Goal: Task Accomplishment & Management: Complete application form

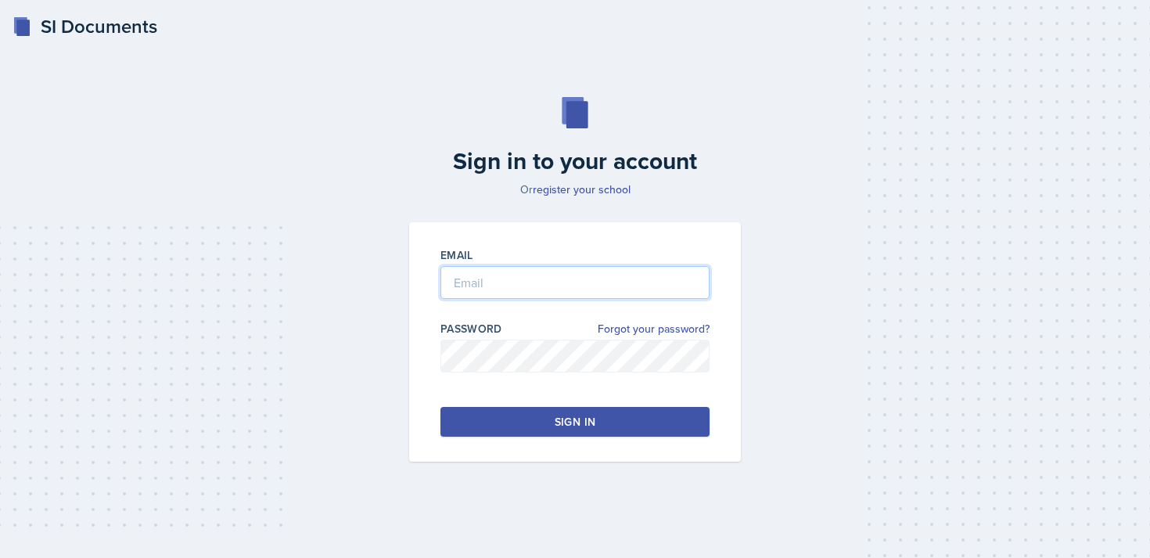
click at [506, 282] on input "email" at bounding box center [574, 282] width 269 height 33
type input "[EMAIL_ADDRESS][DOMAIN_NAME]"
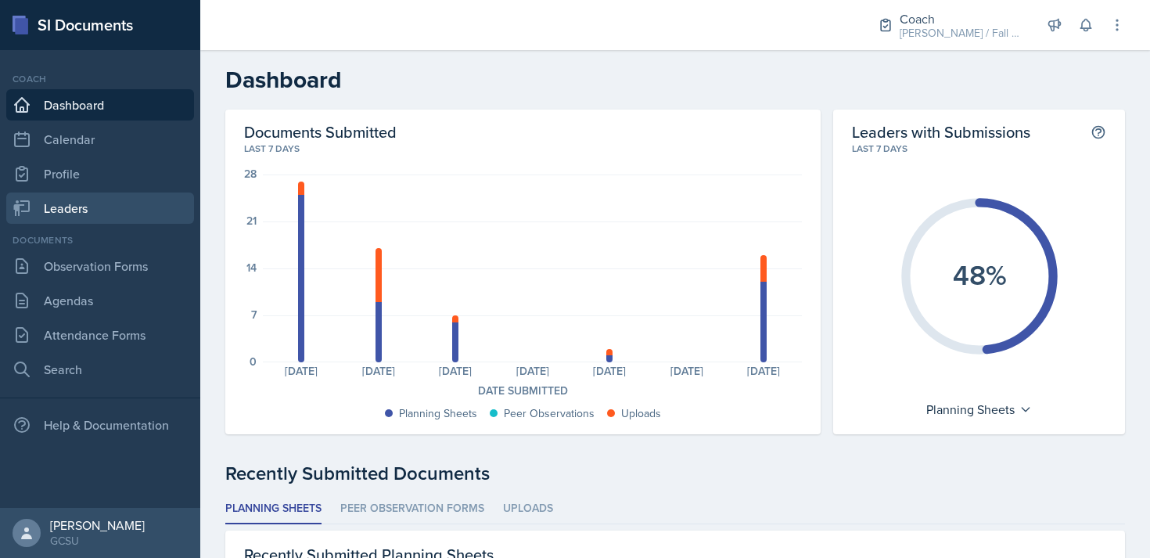
click at [74, 199] on link "Leaders" at bounding box center [100, 207] width 188 height 31
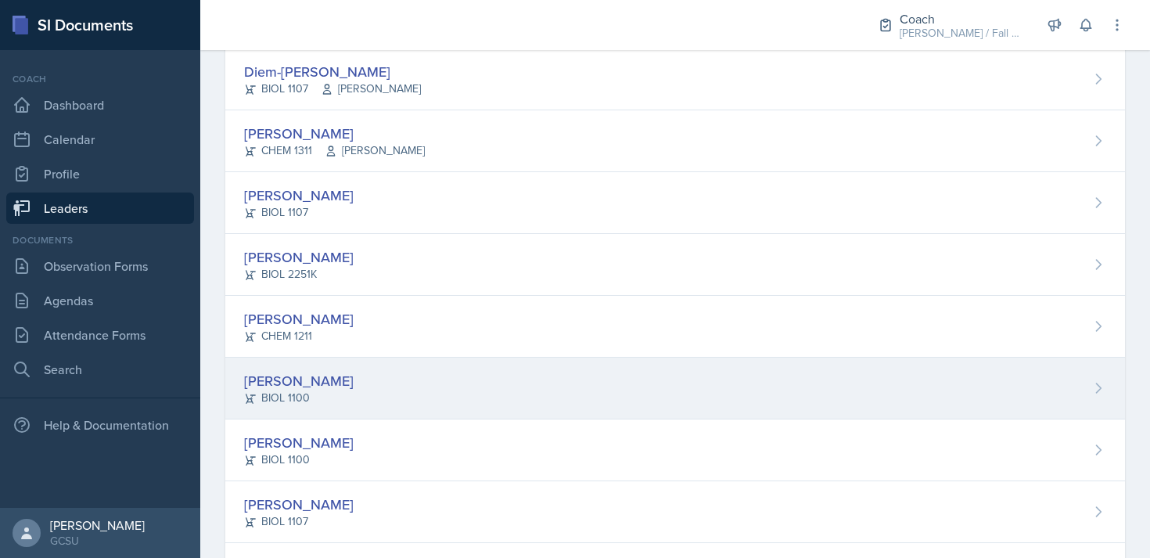
scroll to position [1024, 0]
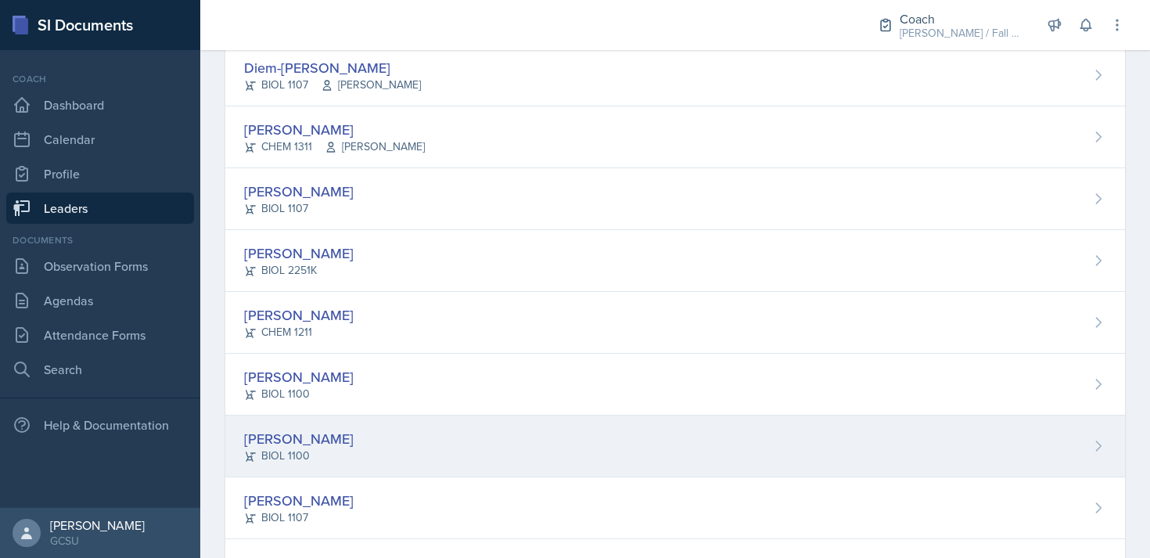
click at [299, 431] on div "[PERSON_NAME]" at bounding box center [299, 438] width 110 height 21
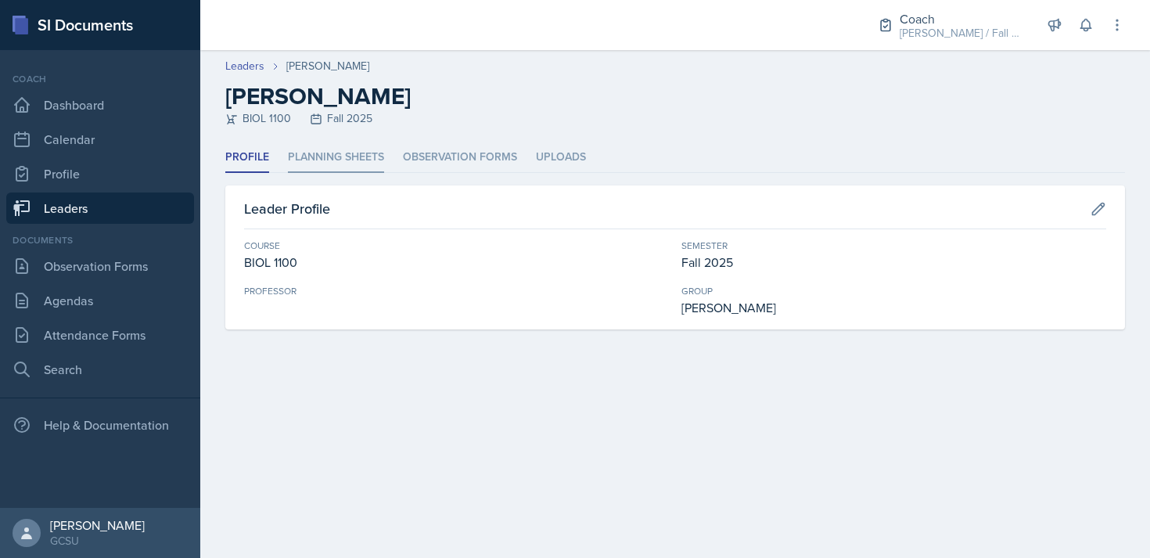
click at [358, 152] on li "Planning Sheets" at bounding box center [336, 157] width 96 height 31
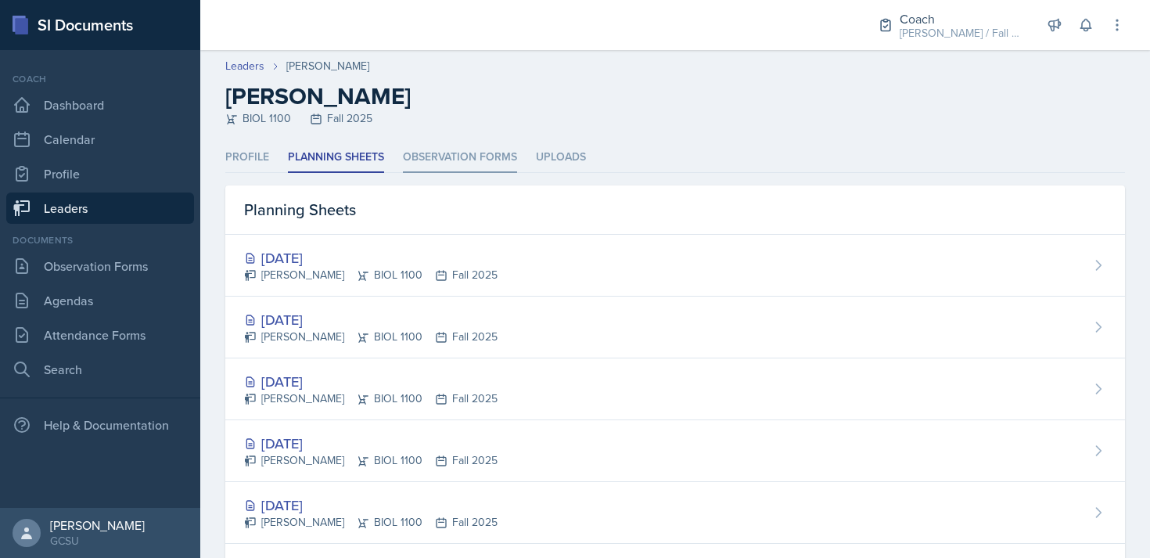
click at [432, 154] on li "Observation Forms" at bounding box center [460, 157] width 114 height 31
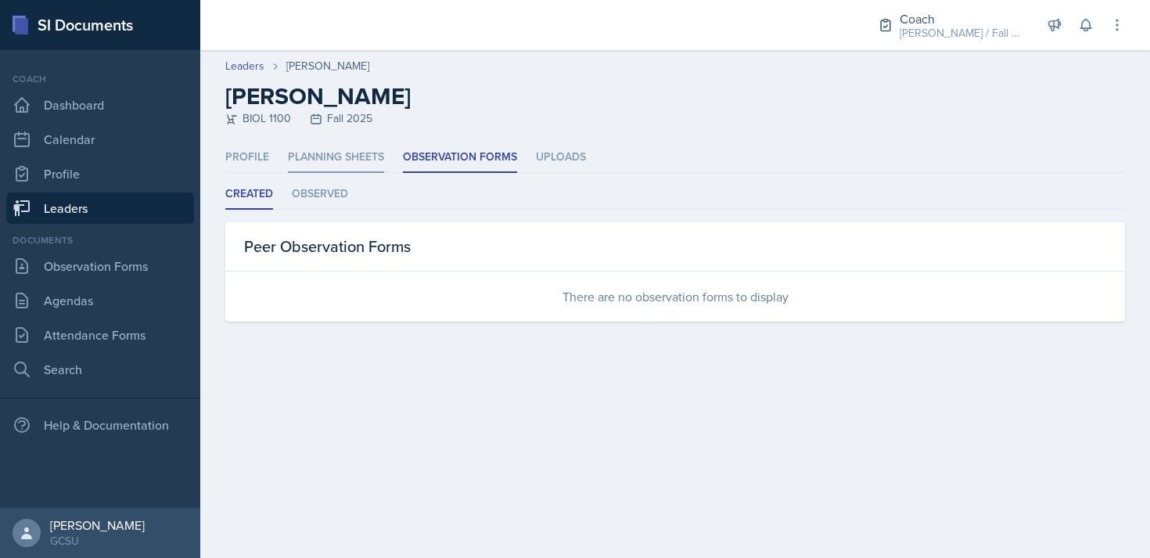
click at [343, 156] on li "Planning Sheets" at bounding box center [336, 157] width 96 height 31
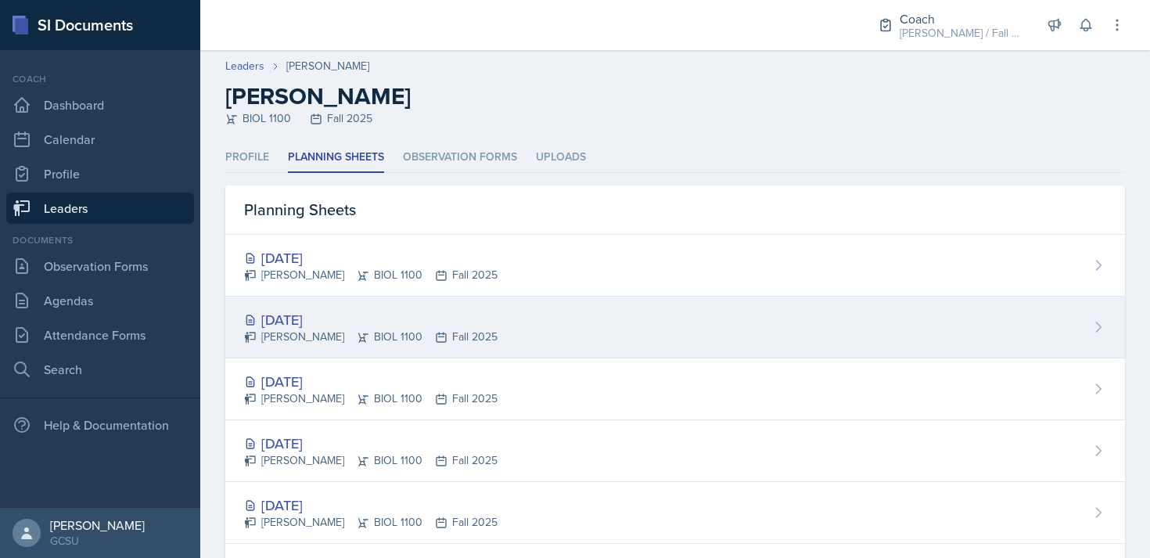
click at [368, 300] on div "Sep 10th, 2025 Ellie Lahey BIOL 1100 Fall 2025" at bounding box center [675, 327] width 900 height 62
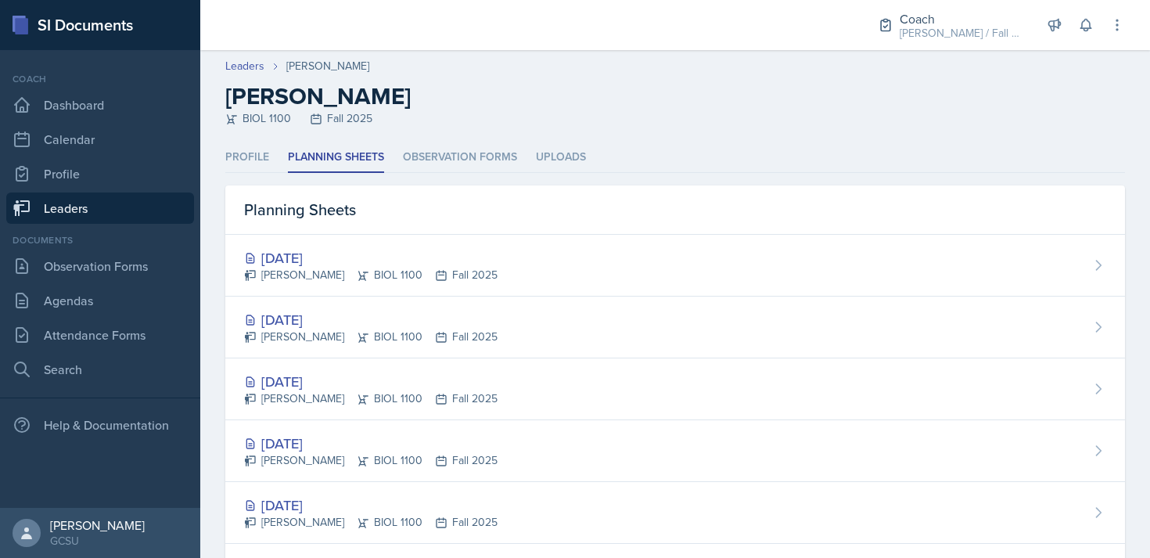
click at [419, 281] on div "Ellie Lahey BIOL 1100 Fall 2025" at bounding box center [370, 275] width 253 height 16
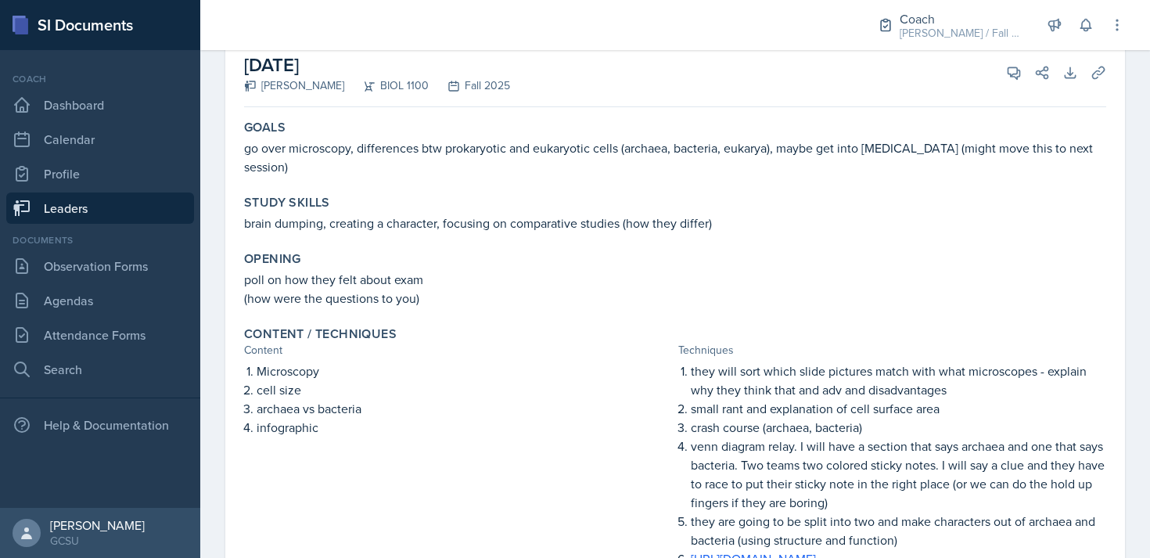
scroll to position [0, 5]
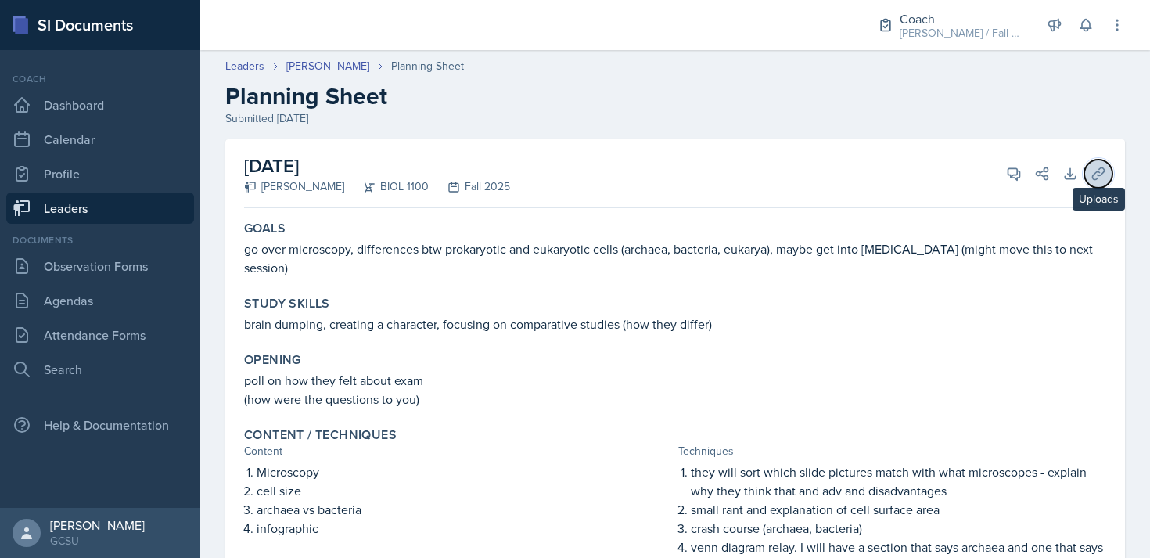
click at [1095, 168] on icon at bounding box center [1098, 173] width 12 height 12
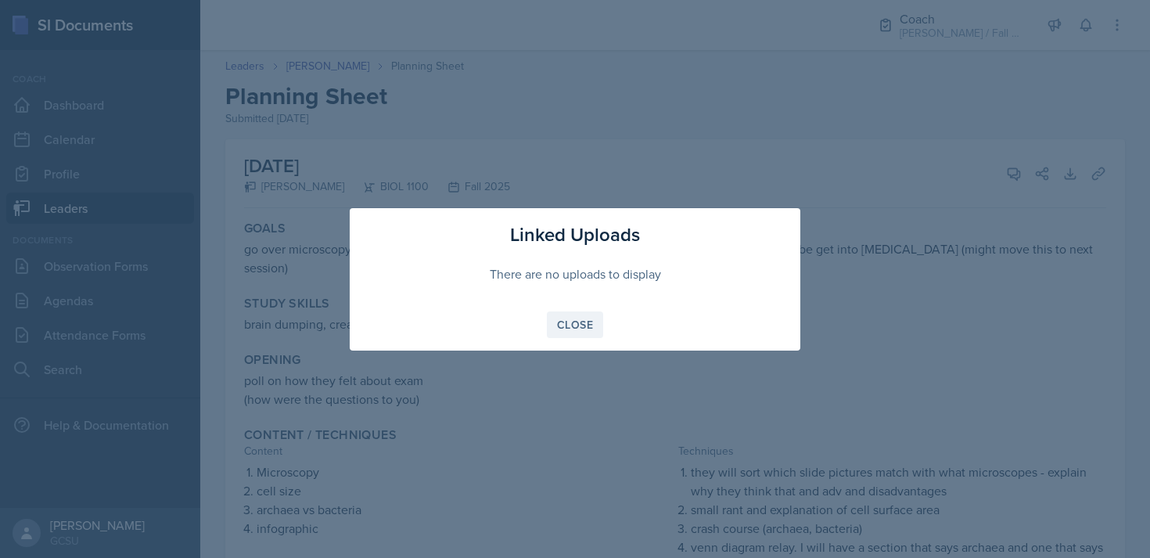
click at [552, 320] on button "Close" at bounding box center [575, 324] width 56 height 27
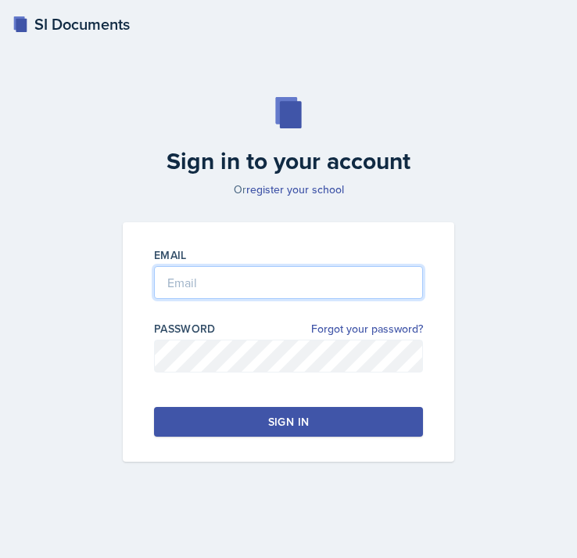
click at [228, 286] on input "email" at bounding box center [288, 282] width 269 height 33
type input "miren.peribonio@bobcats.gcsu.edu"
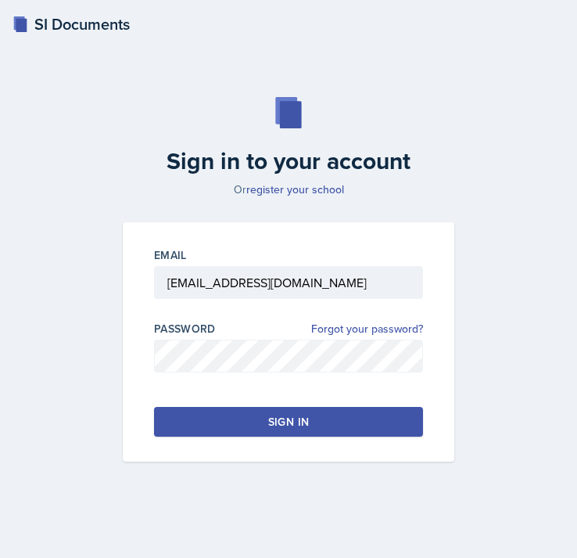
click at [239, 425] on button "Sign in" at bounding box center [288, 422] width 269 height 30
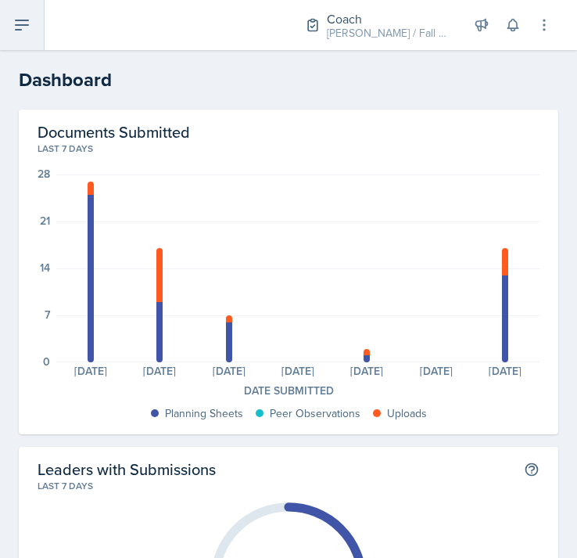
click at [13, 26] on icon at bounding box center [22, 25] width 19 height 19
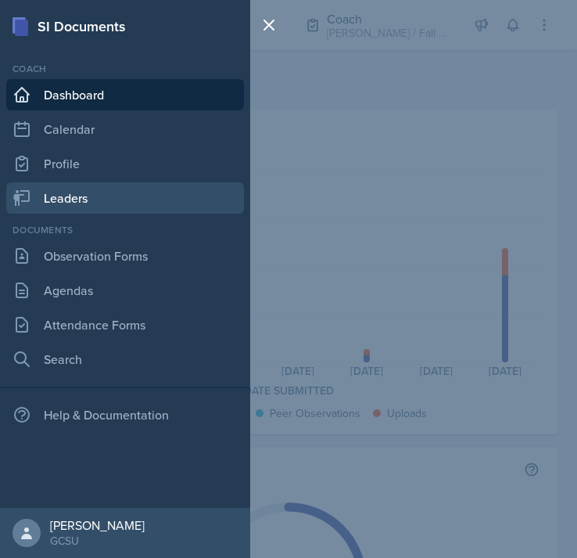
click at [76, 185] on link "Leaders" at bounding box center [125, 197] width 238 height 31
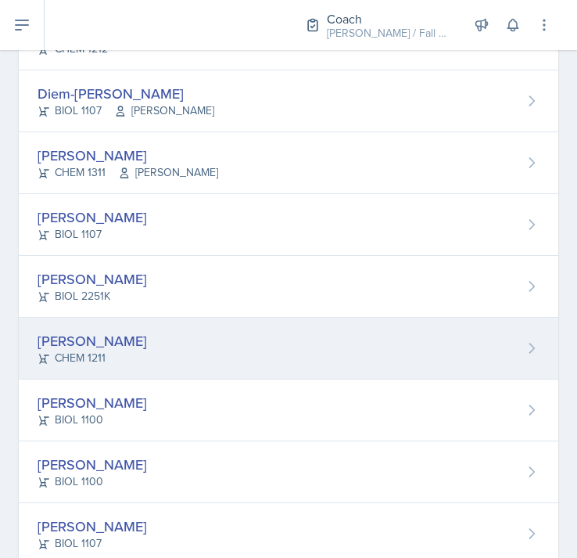
scroll to position [1061, 0]
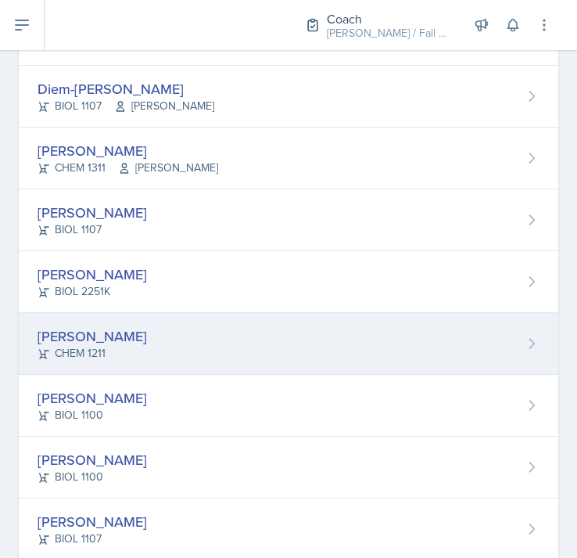
click at [101, 330] on div "[PERSON_NAME]" at bounding box center [93, 335] width 110 height 21
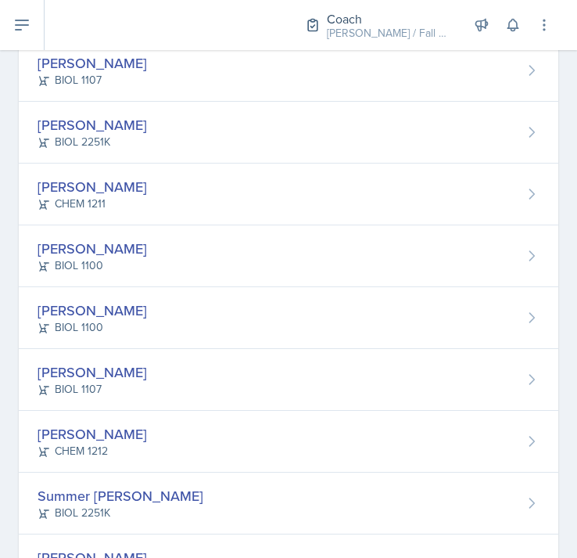
scroll to position [1220, 0]
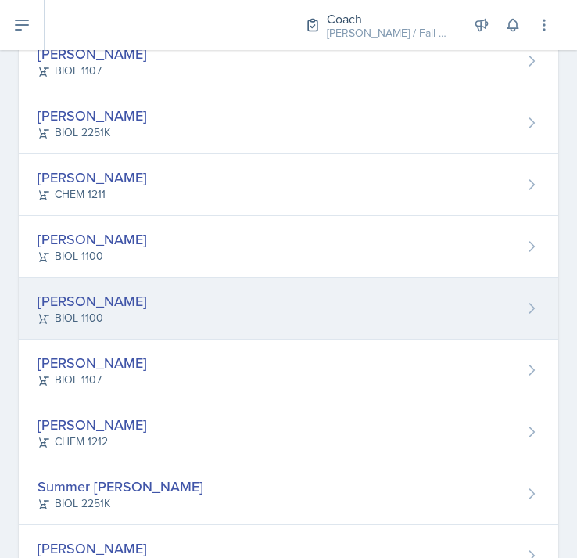
click at [109, 297] on div "Ellie Lahey BIOL 1100" at bounding box center [289, 309] width 540 height 62
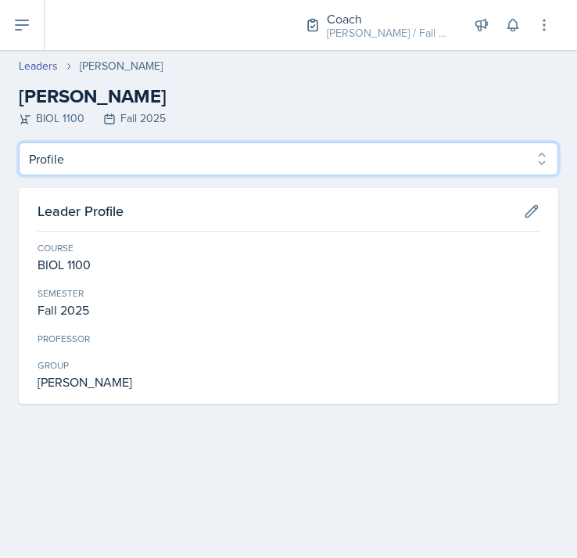
click at [308, 145] on select "Profile Planning Sheets Observation Forms Uploads" at bounding box center [289, 158] width 540 height 33
select select "Observation Forms"
click at [19, 142] on select "Profile Planning Sheets Observation Forms Uploads" at bounding box center [289, 158] width 540 height 33
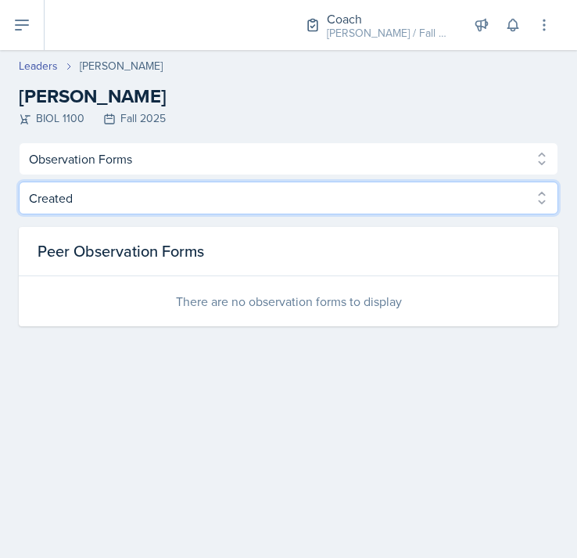
click at [150, 207] on select "Created Observed" at bounding box center [289, 197] width 540 height 33
click at [19, 181] on select "Created Observed" at bounding box center [289, 197] width 540 height 33
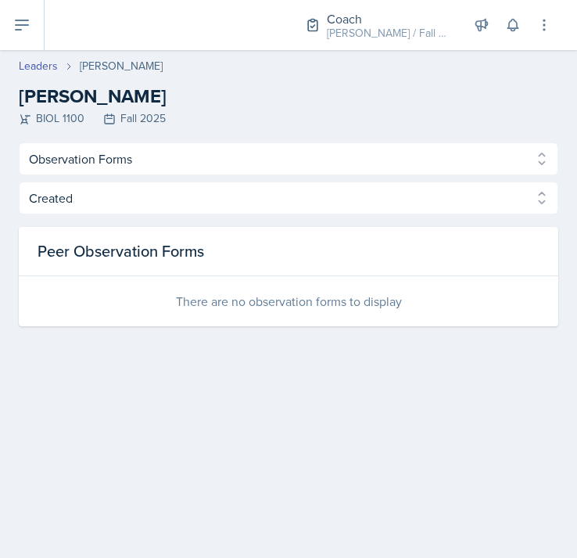
click at [210, 304] on div "There are no observation forms to display" at bounding box center [289, 301] width 540 height 50
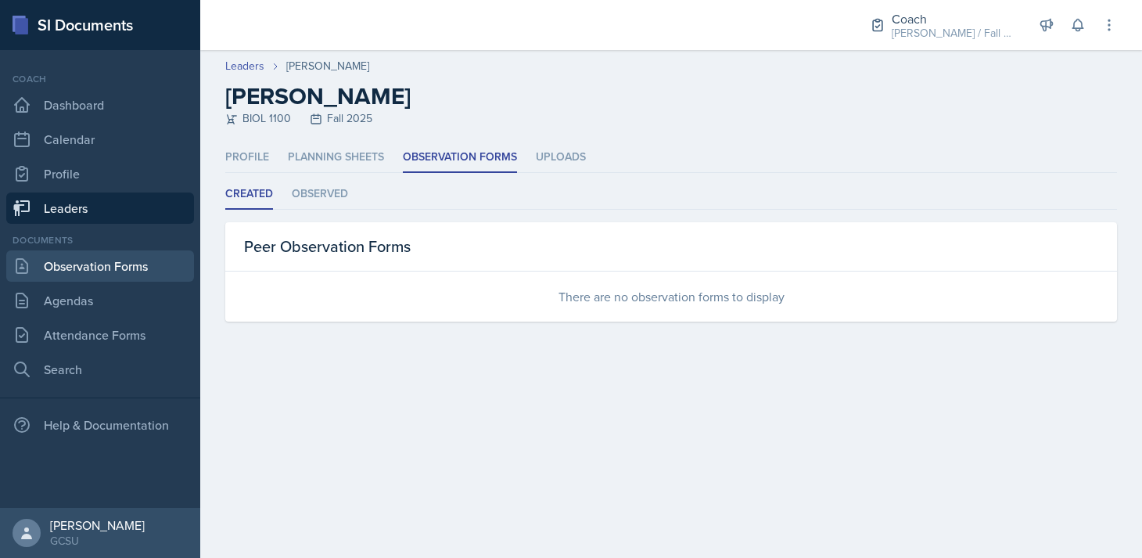
click at [73, 262] on link "Observation Forms" at bounding box center [100, 265] width 188 height 31
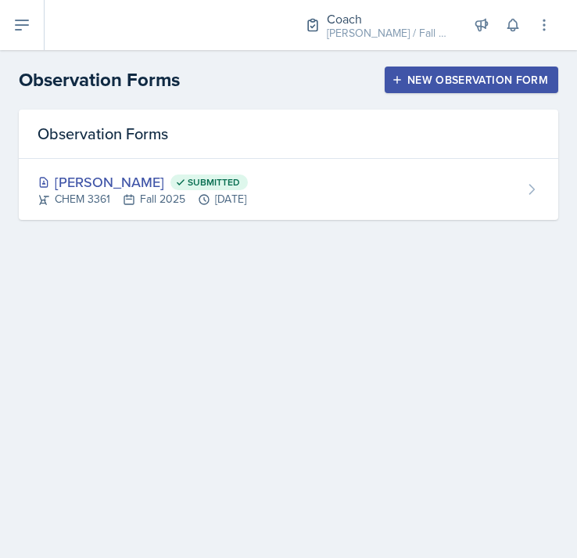
click at [468, 76] on div "New Observation Form" at bounding box center [471, 80] width 153 height 13
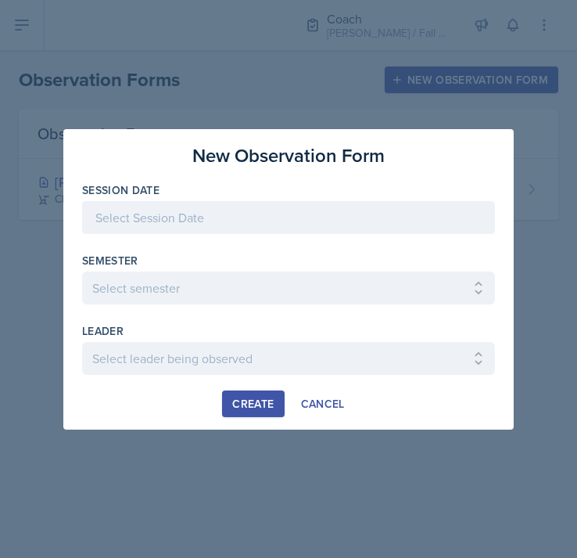
click at [313, 217] on div at bounding box center [288, 217] width 413 height 33
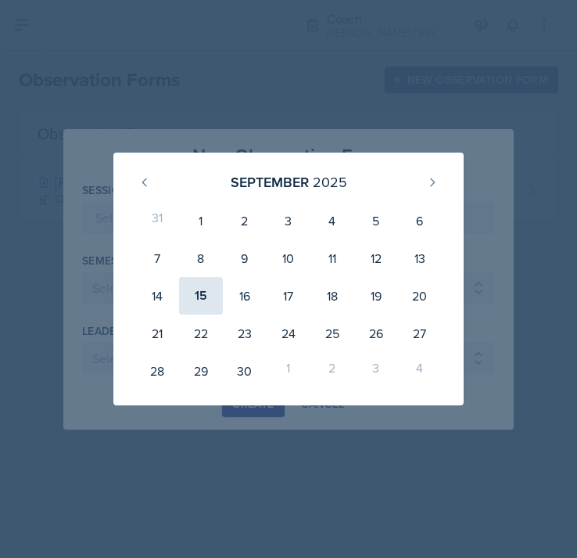
click at [210, 296] on div "15" at bounding box center [201, 296] width 44 height 38
type input "September 15th, 2025"
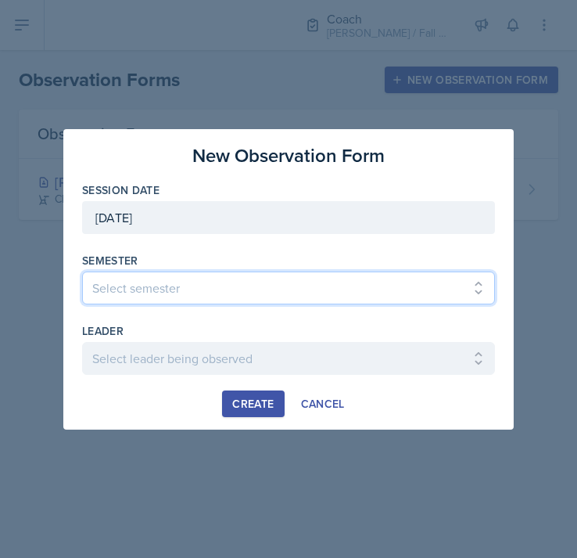
click at [195, 278] on select "Select semester All Spring 2020 Fall 2023 Spring 2019 Spring 2018 Fall 2017 Spr…" at bounding box center [288, 287] width 413 height 33
select select "986fdc3e-2246-4ffd-9cb8-78666de4ebed"
click at [82, 271] on select "Select semester All Spring 2020 Fall 2023 Spring 2019 Spring 2018 Fall 2017 Spr…" at bounding box center [288, 287] width 413 height 33
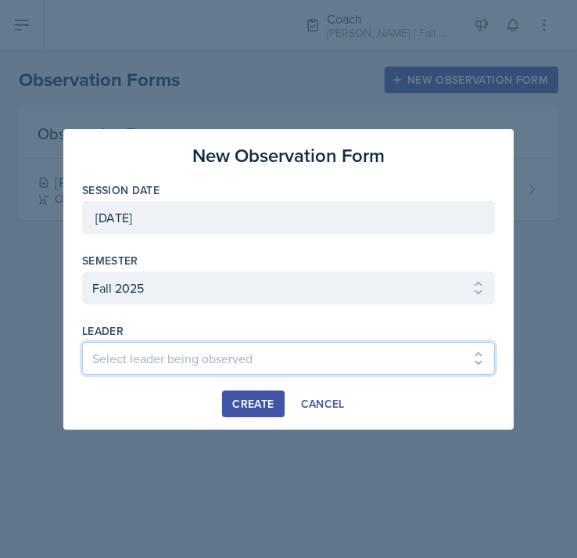
click at [190, 361] on select "Select leader being observed Anna Kroll / MATH 1113 / MAPP Ashton Mullendore / …" at bounding box center [288, 358] width 413 height 33
select select "3b961744-b3cd-4872-9f30-b9e0572b88e6"
click at [82, 342] on select "Select leader being observed Anna Kroll / MATH 1113 / MAPP Ashton Mullendore / …" at bounding box center [288, 358] width 413 height 33
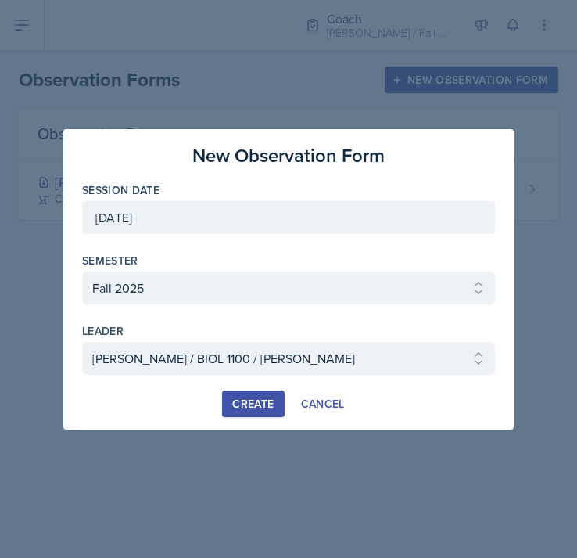
click at [257, 406] on div "Create" at bounding box center [252, 403] width 41 height 13
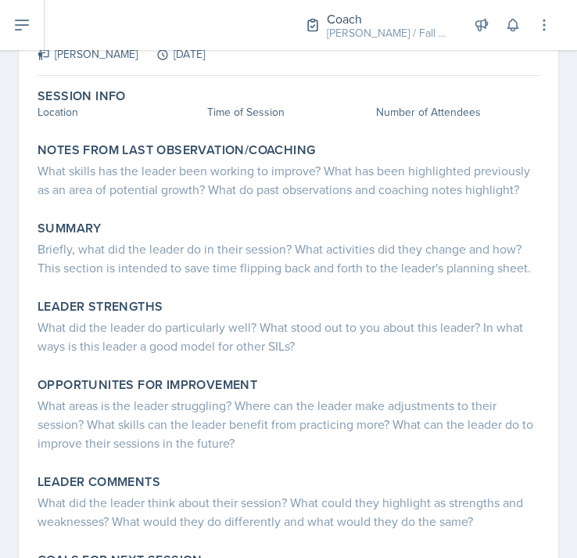
scroll to position [119, 0]
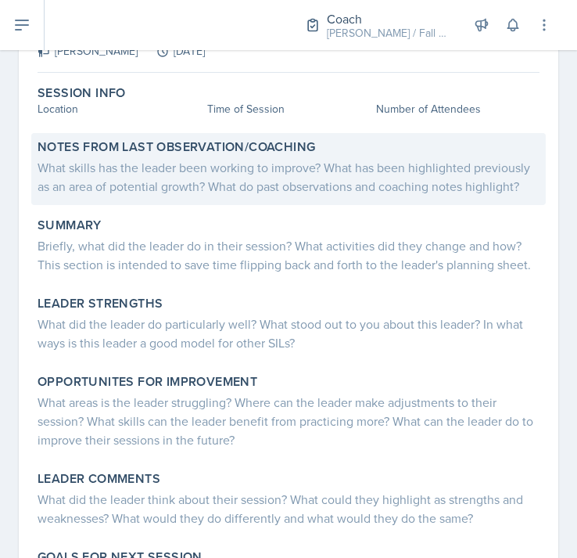
click at [217, 183] on div "What skills has the leader been working to improve? What has been highlighted p…" at bounding box center [289, 177] width 502 height 38
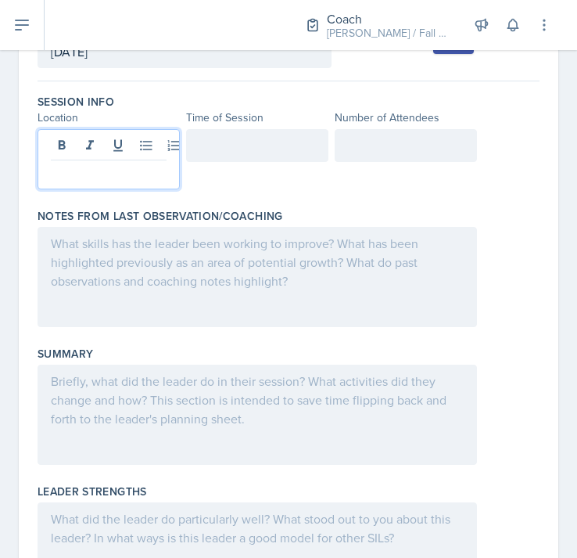
click at [75, 139] on div at bounding box center [109, 159] width 142 height 60
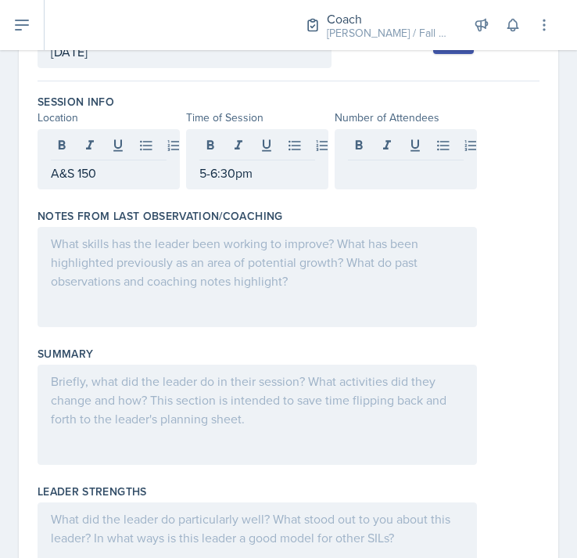
click at [108, 257] on div at bounding box center [258, 277] width 440 height 100
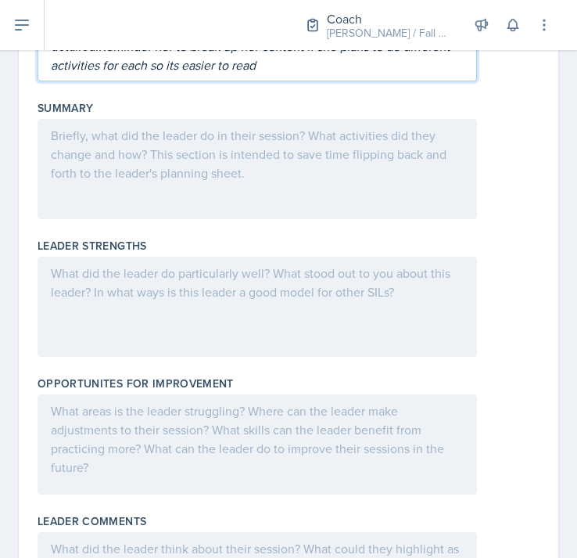
scroll to position [375, 0]
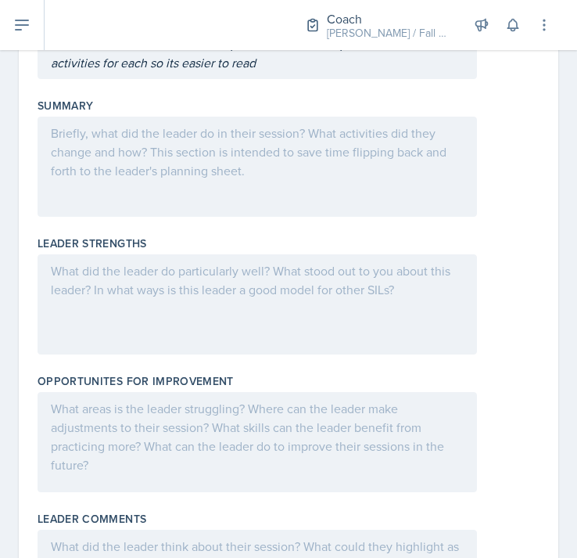
click at [256, 312] on div at bounding box center [258, 304] width 440 height 100
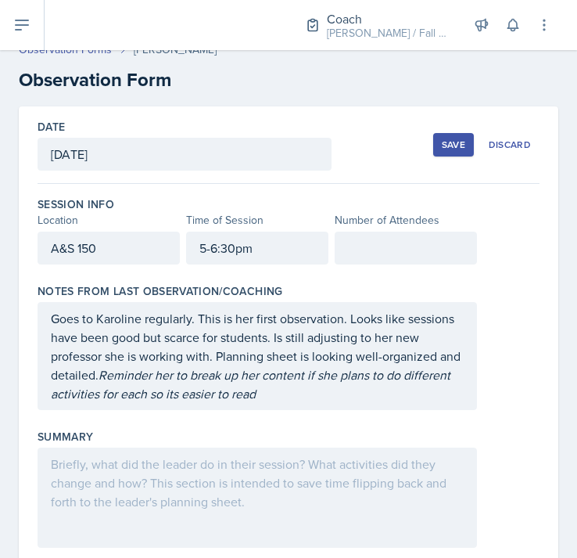
scroll to position [0, 0]
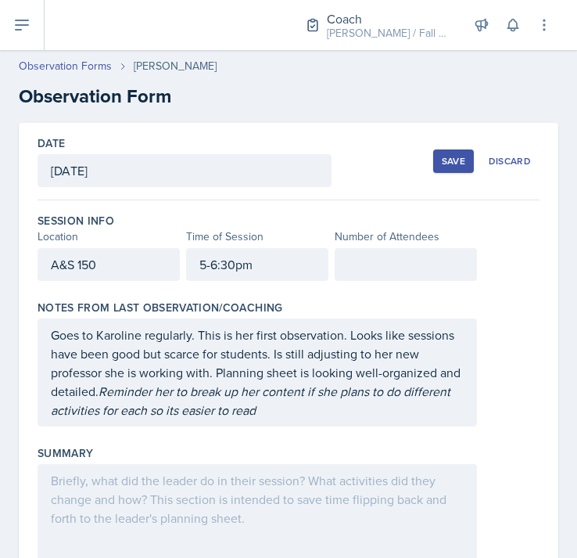
click at [372, 273] on div at bounding box center [406, 264] width 142 height 33
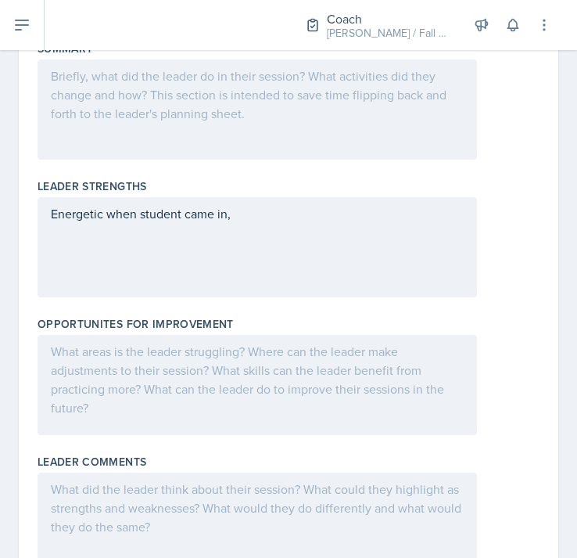
click at [307, 225] on div "Energetic when student came in," at bounding box center [258, 247] width 440 height 100
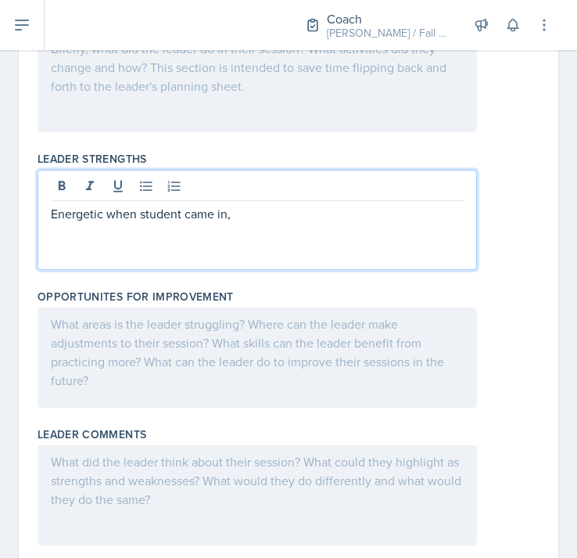
scroll to position [432, 0]
click at [228, 215] on p "Energetic when student came in, asked how they felt about the test the just too…" at bounding box center [257, 223] width 413 height 38
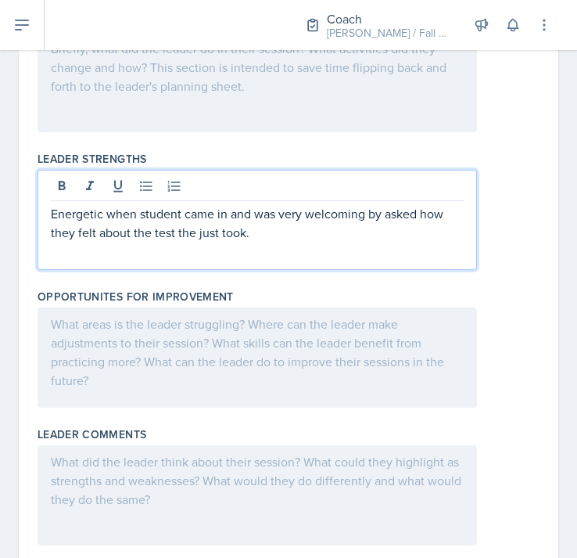
click at [417, 214] on p "Energetic when student came in and was very welcoming by asked how they felt ab…" at bounding box center [257, 223] width 413 height 38
click at [413, 218] on p "Energetic when student came in and was very welcoming by asking how they felt a…" at bounding box center [257, 223] width 413 height 38
click at [408, 238] on p "Energetic when student came in and was very welcoming by asking how they felt a…" at bounding box center [257, 223] width 413 height 38
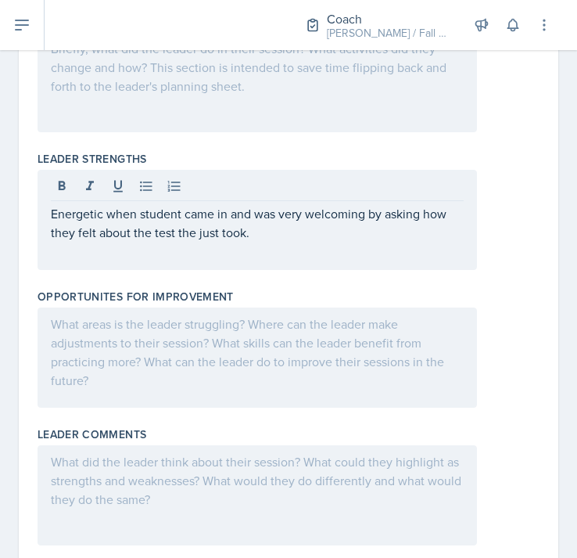
click at [382, 243] on div "Energetic when student came in and was very welcoming by asking how they felt a…" at bounding box center [258, 220] width 440 height 100
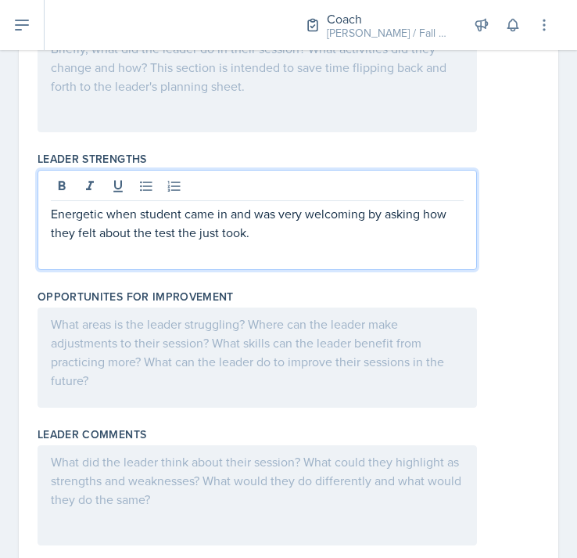
click at [238, 364] on div at bounding box center [258, 357] width 440 height 100
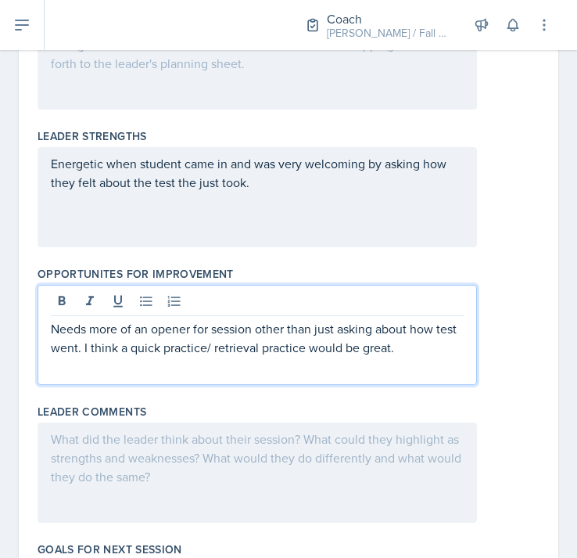
scroll to position [389, 0]
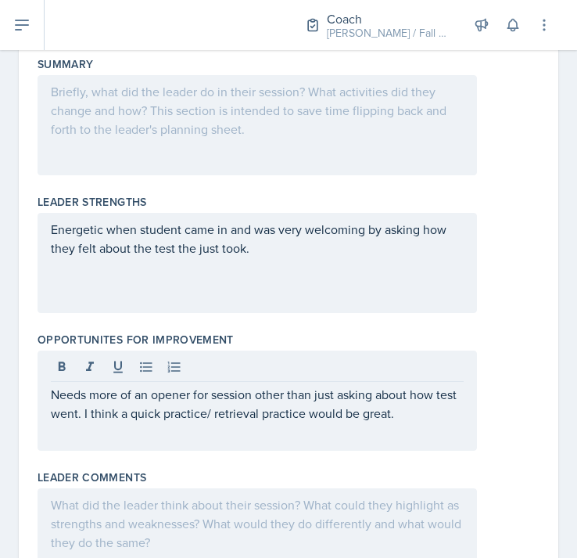
click at [347, 263] on div "Energetic when student came in and was very welcoming by asking how they felt a…" at bounding box center [258, 263] width 440 height 100
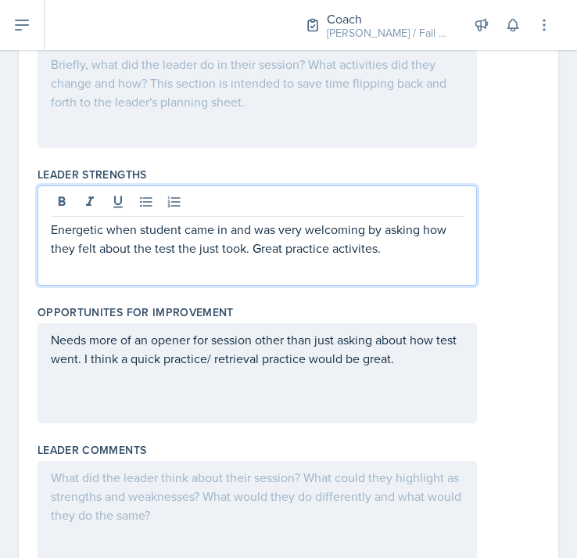
click at [416, 366] on p "Needs more of an opener for session other than just asking about how test went.…" at bounding box center [257, 349] width 413 height 38
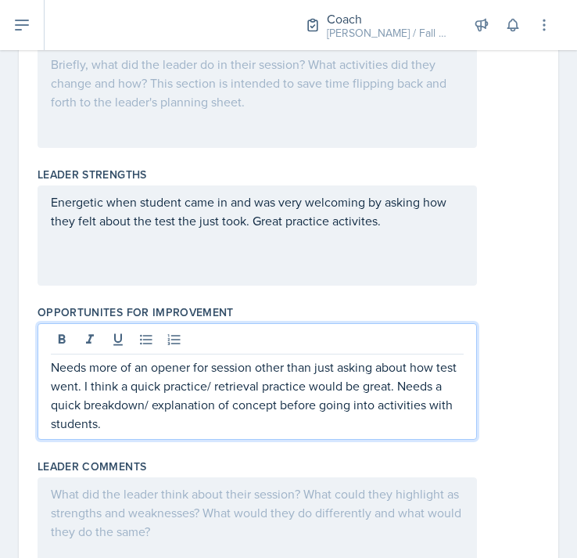
click at [155, 403] on p "Needs more of an opener for session other than just asking about how test went.…" at bounding box center [257, 395] width 413 height 75
click at [167, 426] on p "Needs more of an opener for session other than just asking about how test went.…" at bounding box center [257, 395] width 413 height 75
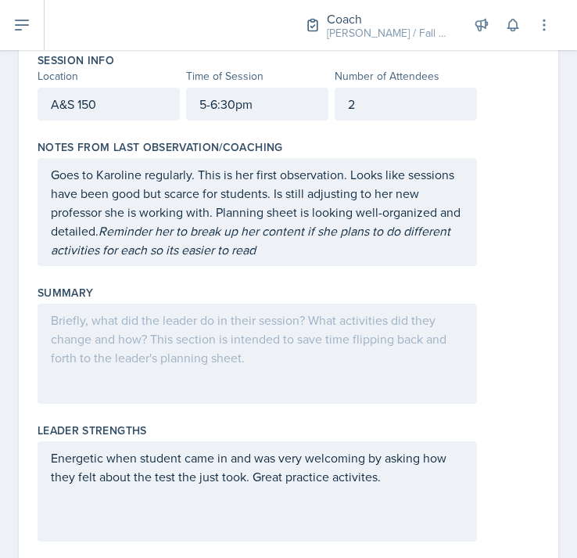
scroll to position [414, 0]
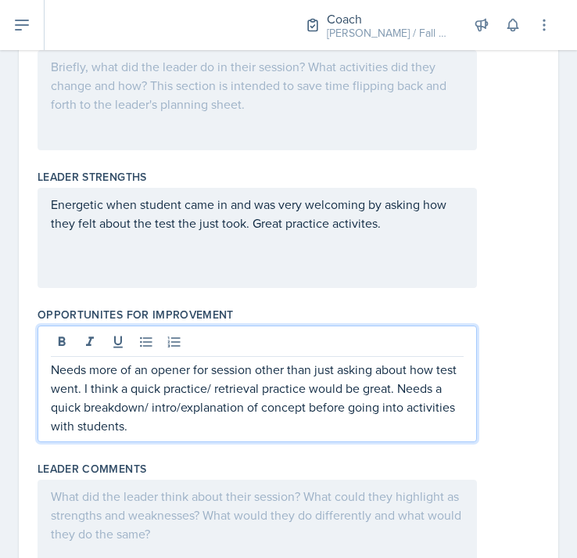
click at [396, 220] on p "Energetic when student came in and was very welcoming by asking how they felt a…" at bounding box center [257, 214] width 413 height 38
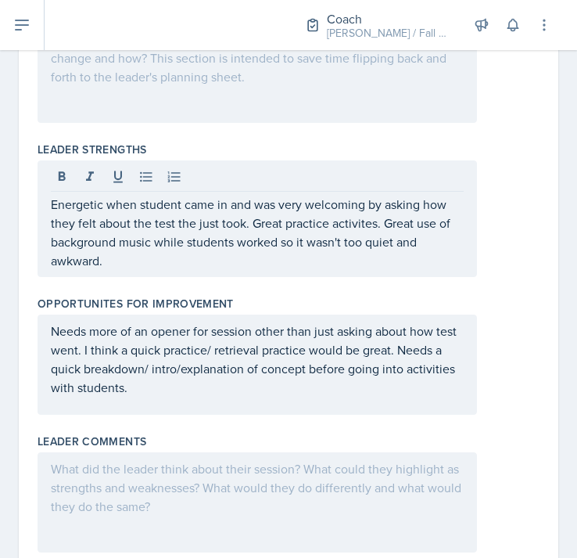
click at [227, 399] on div "Needs more of an opener for session other than just asking about how test went.…" at bounding box center [258, 364] width 440 height 100
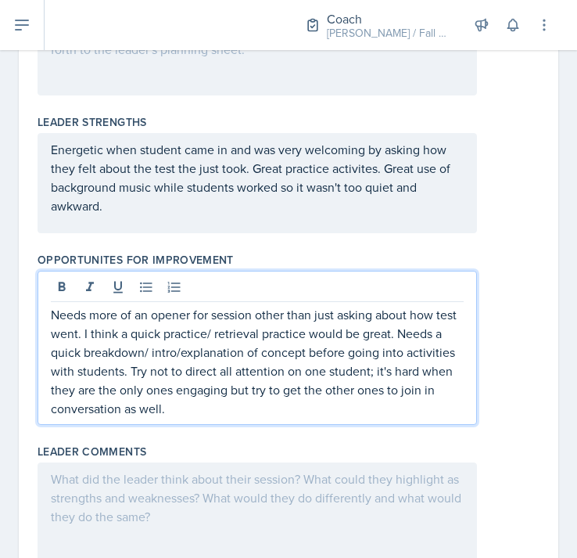
click at [347, 214] on p "Energetic when student came in and was very welcoming by asking how they felt a…" at bounding box center [257, 177] width 413 height 75
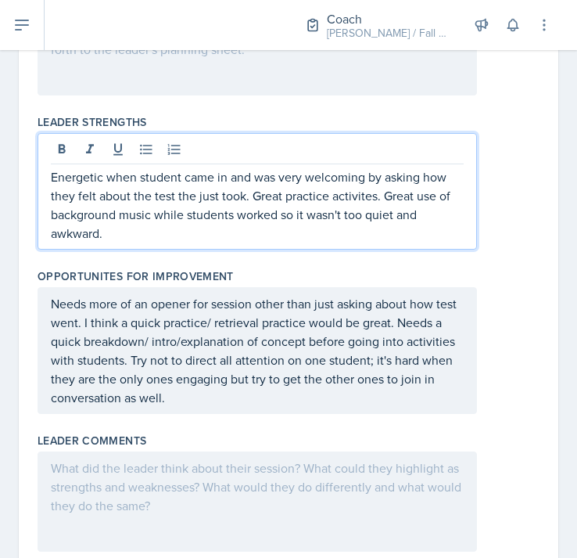
scroll to position [485, 0]
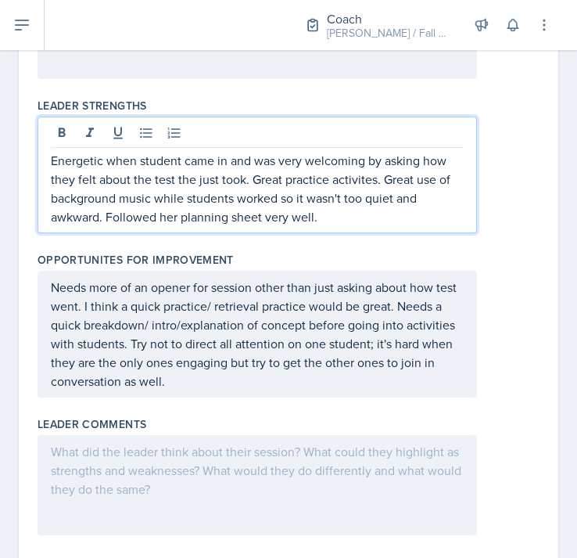
click at [250, 180] on p "Energetic when student came in and was very welcoming by asking how they felt a…" at bounding box center [257, 188] width 413 height 75
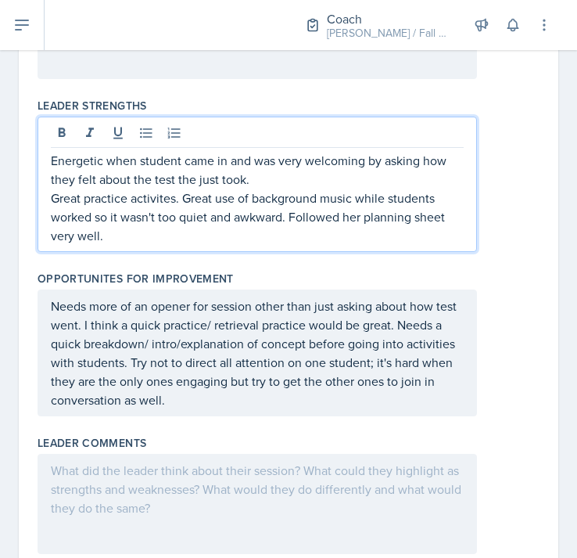
click at [186, 199] on p "Great practice activites. Great use of background music while students worked s…" at bounding box center [257, 217] width 413 height 56
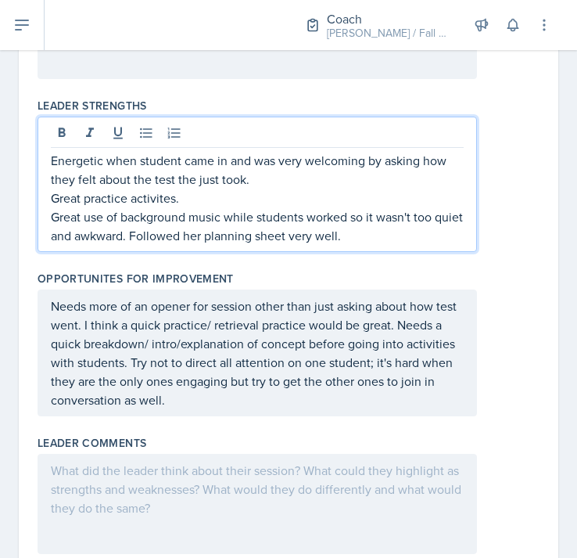
click at [162, 235] on p "Great use of background music while students worked so it wasn't too quiet and …" at bounding box center [257, 226] width 413 height 38
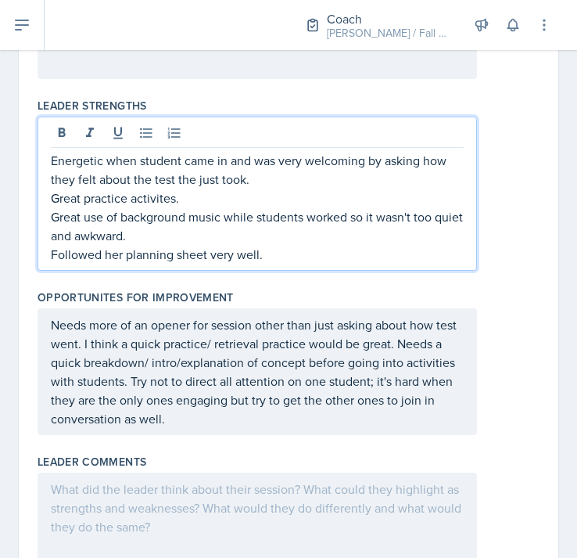
click at [395, 341] on div "Needs more of an opener for session other than just asking about how test went.…" at bounding box center [258, 371] width 440 height 127
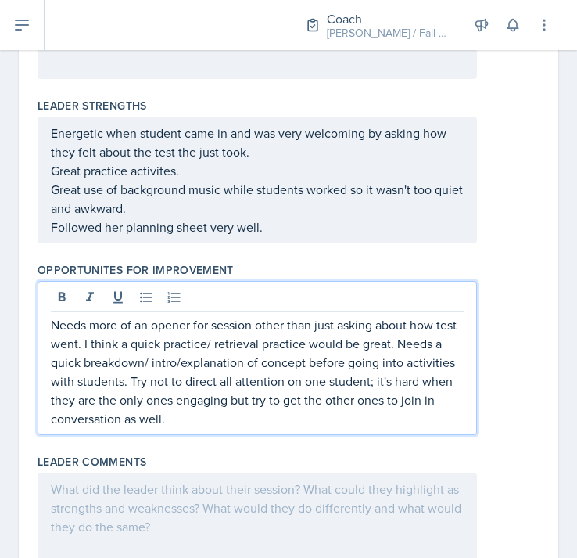
scroll to position [458, 0]
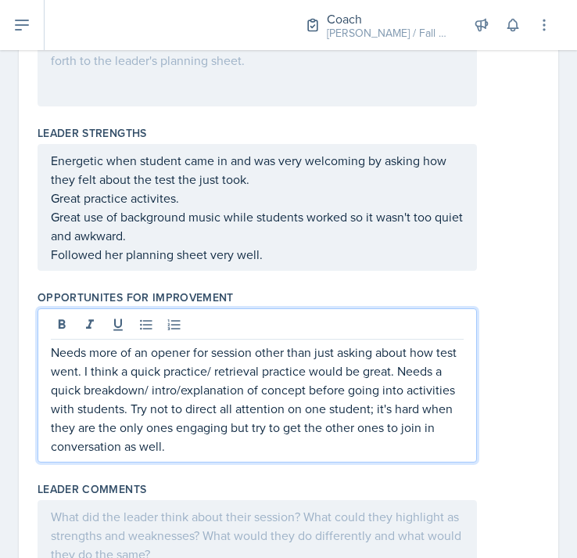
click at [399, 369] on p "Needs more of an opener for session other than just asking about how test went.…" at bounding box center [257, 399] width 413 height 113
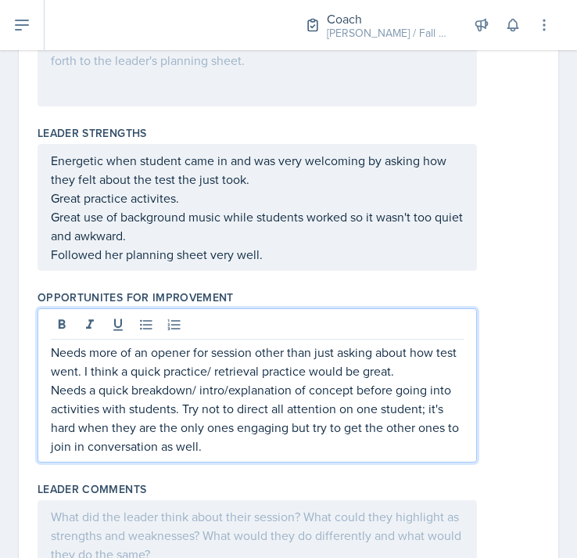
click at [181, 410] on p "Needs a quick breakdown/ intro/explanation of concept before going into activit…" at bounding box center [257, 417] width 413 height 75
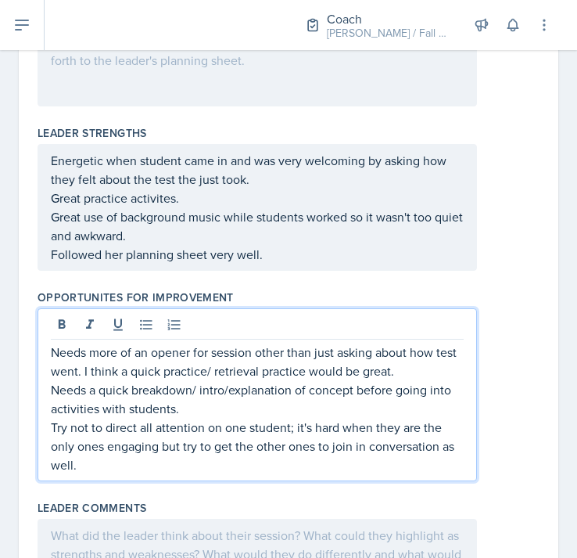
click at [167, 465] on p "Try not to direct all attention on one student; it's hard when they are the onl…" at bounding box center [257, 446] width 413 height 56
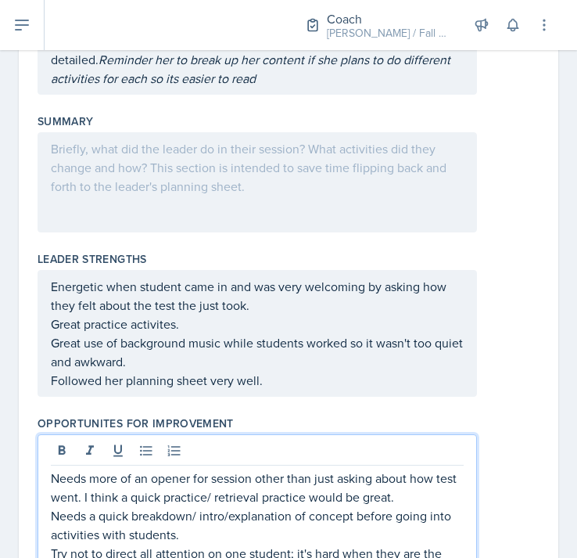
scroll to position [403, 0]
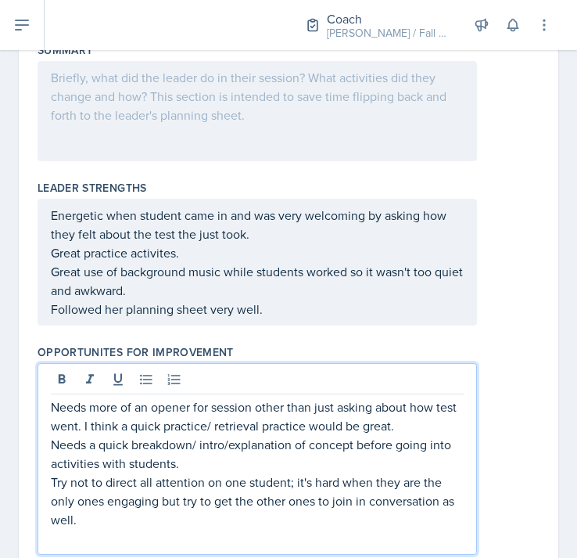
click at [272, 317] on p "Followed her planning sheet very well." at bounding box center [257, 309] width 413 height 19
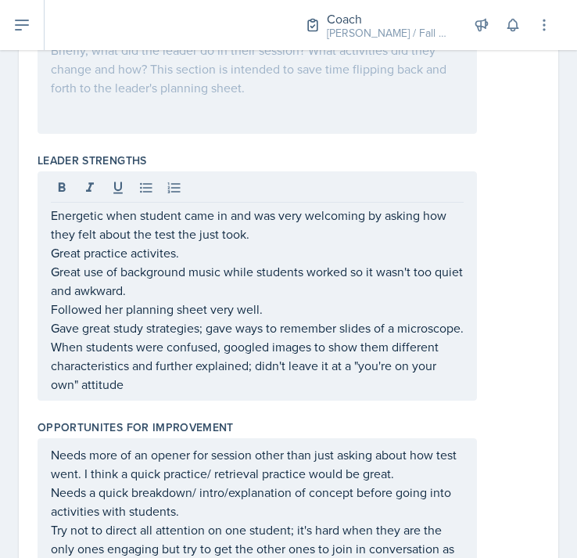
click at [49, 217] on div "Energetic when student came in and was very welcoming by asking how they felt a…" at bounding box center [258, 285] width 440 height 229
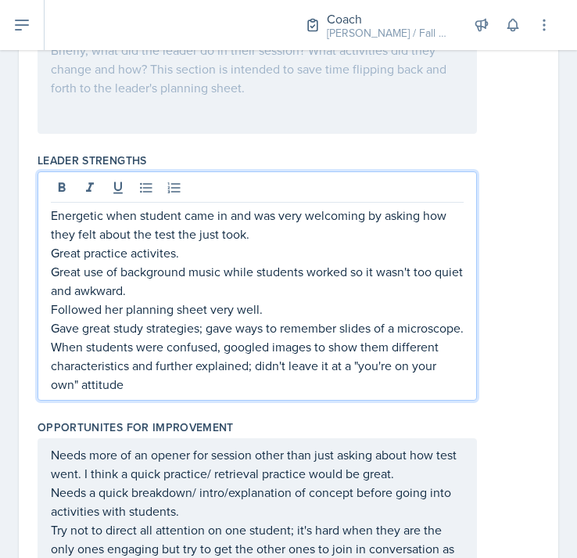
click at [51, 210] on p "Energetic when student came in and was very welcoming by asking how they felt a…" at bounding box center [257, 225] width 413 height 38
click at [52, 248] on p "Great practice activites." at bounding box center [257, 252] width 413 height 19
click at [52, 272] on p "Great use of background music while students worked so it wasn't too quiet and …" at bounding box center [257, 281] width 413 height 38
click at [51, 310] on p "Followed her planning sheet very well." at bounding box center [257, 309] width 413 height 19
click at [52, 333] on p "Gave great study strategies; gave ways to remember slides of a microscope." at bounding box center [257, 327] width 413 height 19
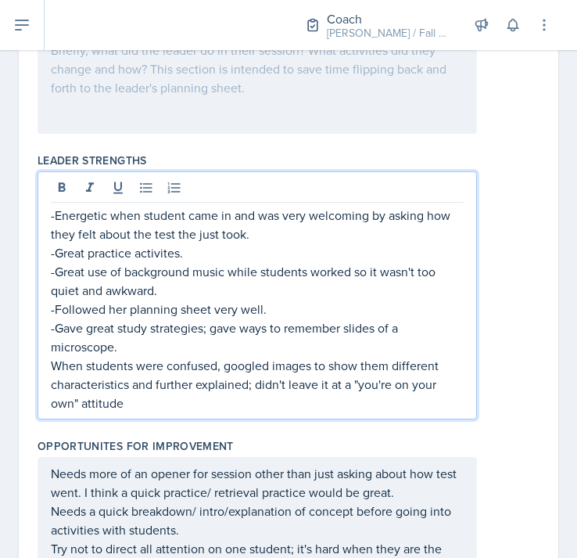
click at [49, 362] on div "-Energetic when student came in and was very welcoming by asking how they felt …" at bounding box center [258, 295] width 440 height 248
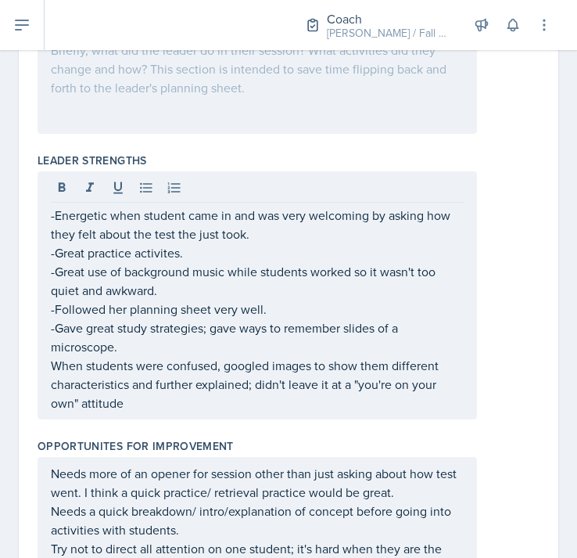
click at [49, 362] on div "-Energetic when student came in and was very welcoming by asking how they felt …" at bounding box center [258, 295] width 440 height 248
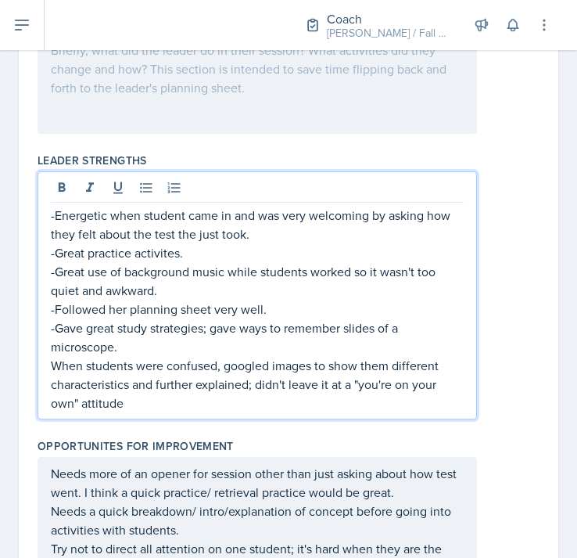
click at [52, 368] on p "When students were confused, googled images to show them different characterist…" at bounding box center [257, 384] width 413 height 56
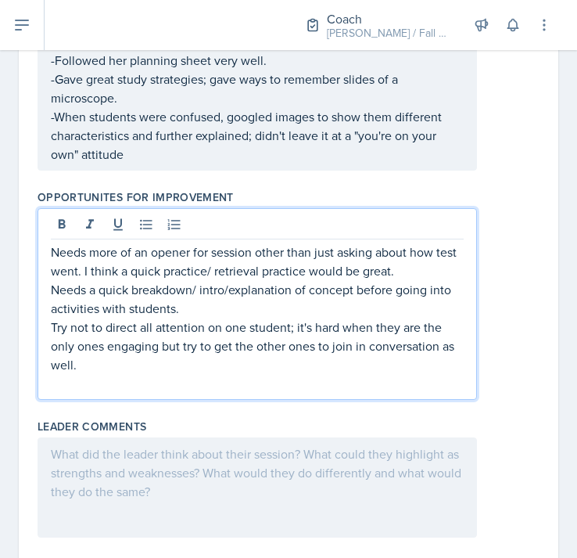
click at [165, 339] on p "Try not to direct all attention on one student; it's hard when they are the onl…" at bounding box center [257, 346] width 413 height 56
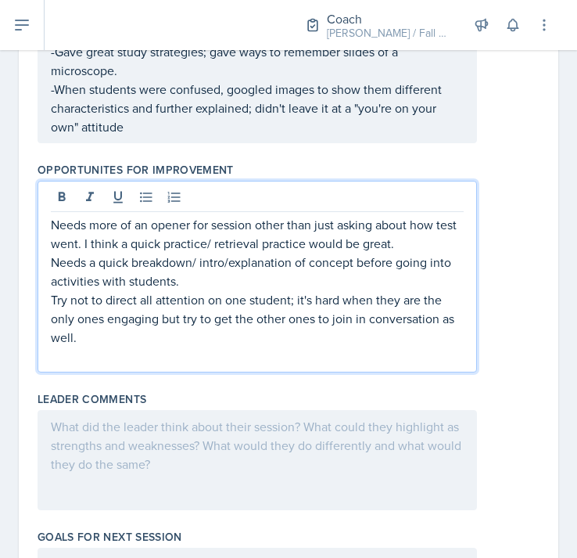
click at [170, 134] on p "-When students were confused, googled images to show them different characteris…" at bounding box center [257, 108] width 413 height 56
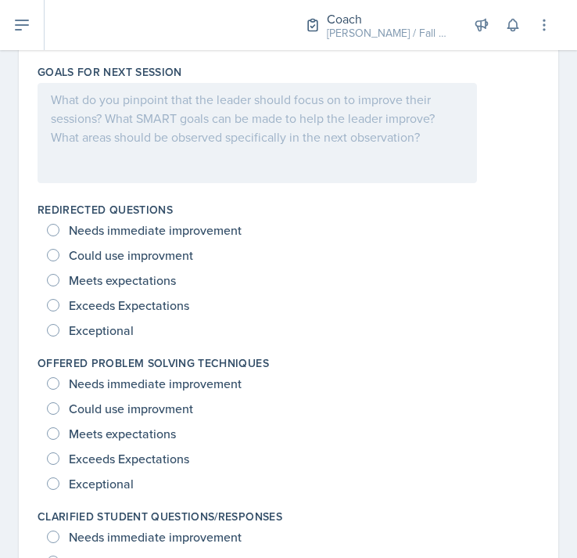
scroll to position [1286, 0]
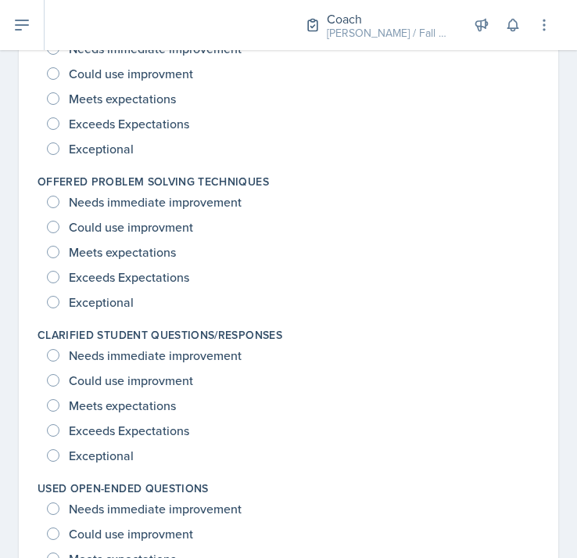
click at [117, 300] on span "Exceptional" at bounding box center [101, 302] width 65 height 16
click at [59, 300] on input "Exceptional" at bounding box center [53, 302] width 13 height 13
radio input "true"
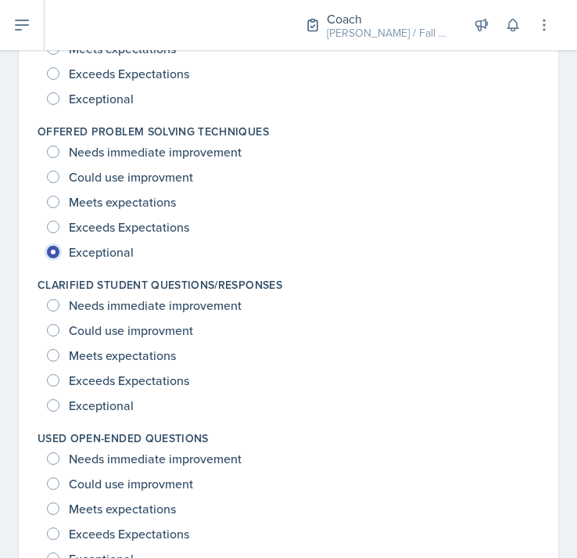
scroll to position [1450, 0]
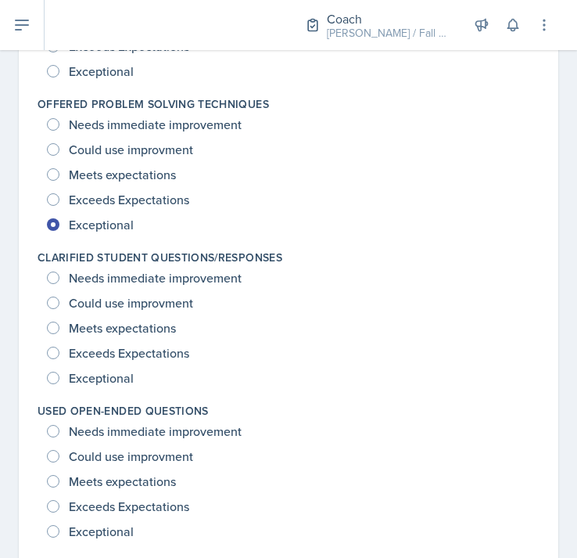
click at [120, 373] on span "Exceptional" at bounding box center [101, 378] width 65 height 16
click at [59, 373] on input "Exceptional" at bounding box center [53, 378] width 13 height 13
radio input "true"
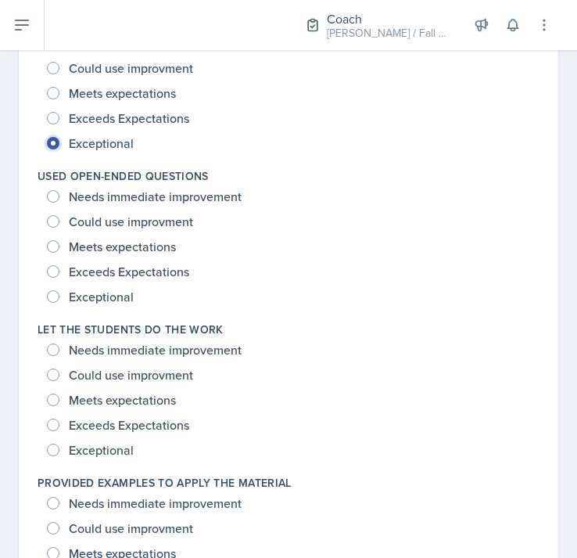
scroll to position [1724, 0]
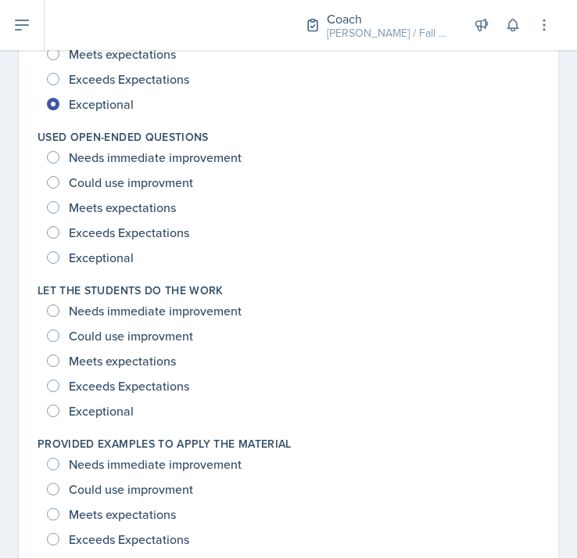
click at [117, 410] on span "Exceptional" at bounding box center [101, 411] width 65 height 16
click at [59, 410] on input "Exceptional" at bounding box center [53, 410] width 13 height 13
radio input "true"
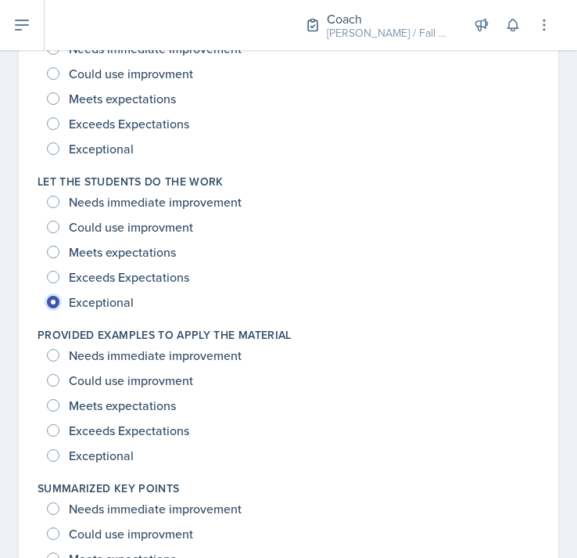
scroll to position [1863, 0]
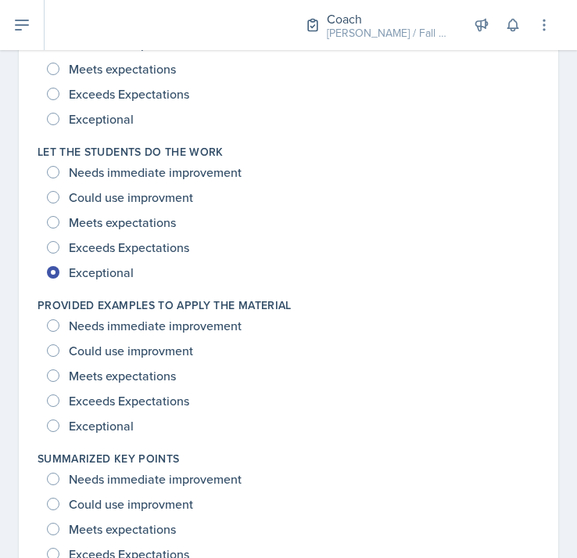
click at [120, 423] on span "Exceptional" at bounding box center [101, 426] width 65 height 16
click at [59, 423] on input "Exceptional" at bounding box center [53, 425] width 13 height 13
radio input "true"
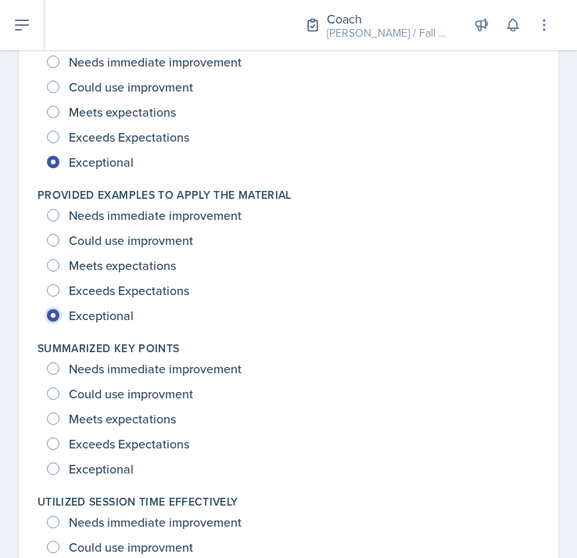
scroll to position [2007, 0]
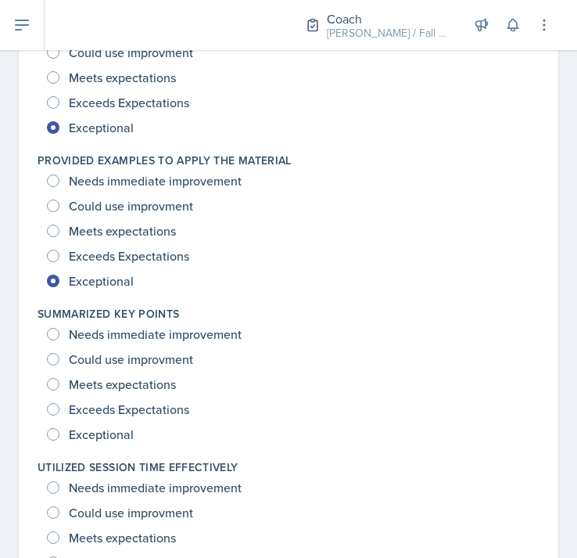
click at [123, 434] on span "Exceptional" at bounding box center [101, 434] width 65 height 16
click at [59, 434] on input "Exceptional" at bounding box center [53, 434] width 13 height 13
radio input "true"
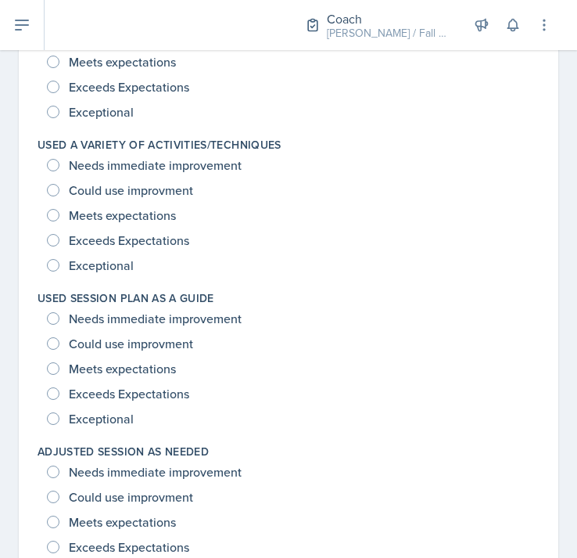
scroll to position [2488, 0]
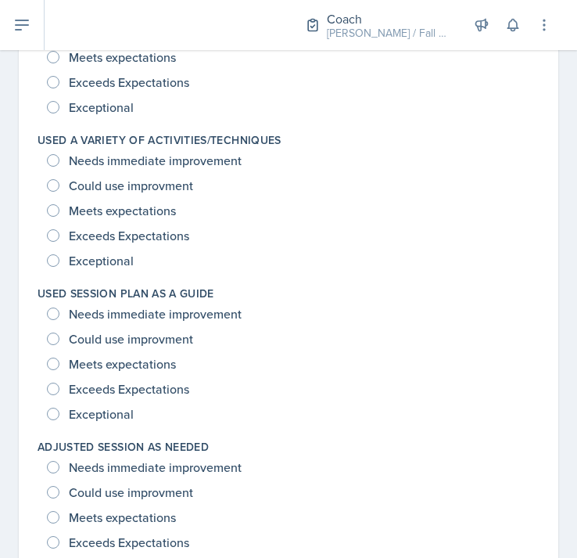
click at [113, 418] on span "Exceptional" at bounding box center [101, 414] width 65 height 16
click at [59, 418] on input "Exceptional" at bounding box center [53, 414] width 13 height 13
radio input "true"
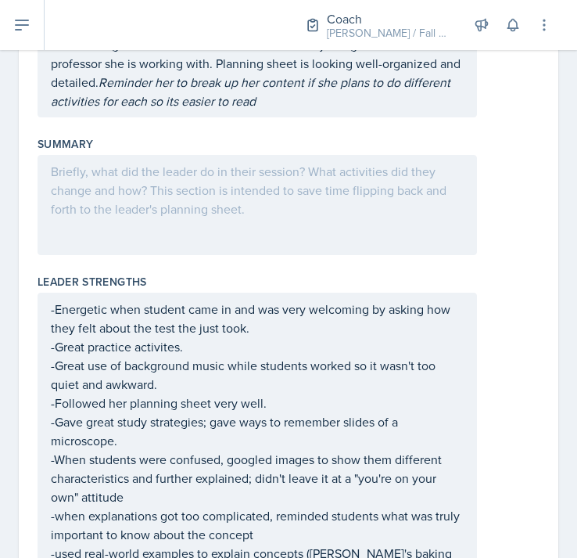
scroll to position [293, 0]
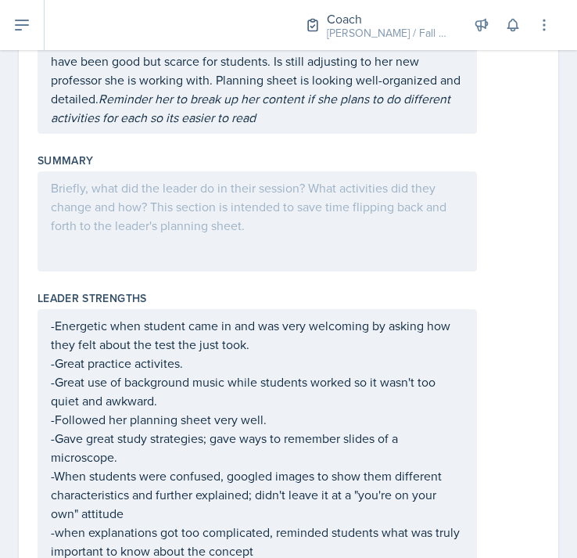
click at [127, 198] on div at bounding box center [258, 221] width 440 height 100
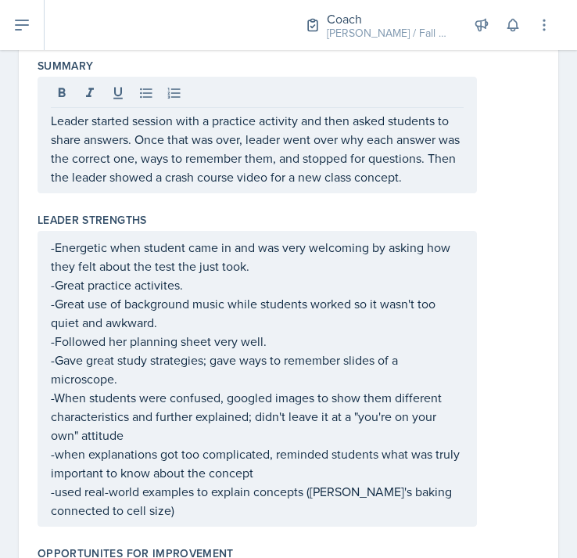
scroll to position [390, 0]
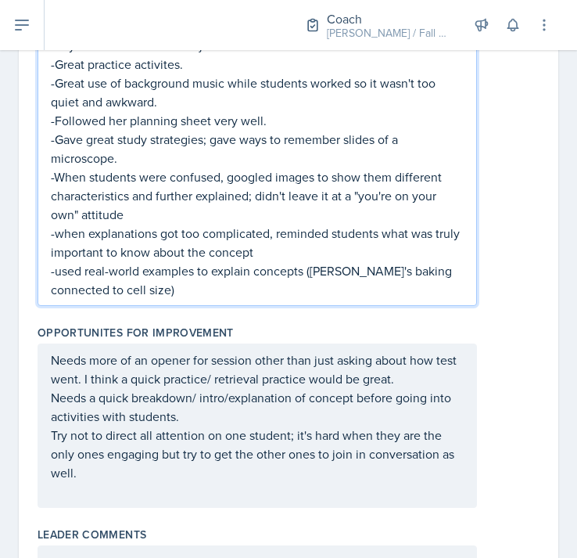
click at [267, 264] on p "-used real-world examples to explain concepts (cookie's baking connected to cel…" at bounding box center [257, 280] width 413 height 38
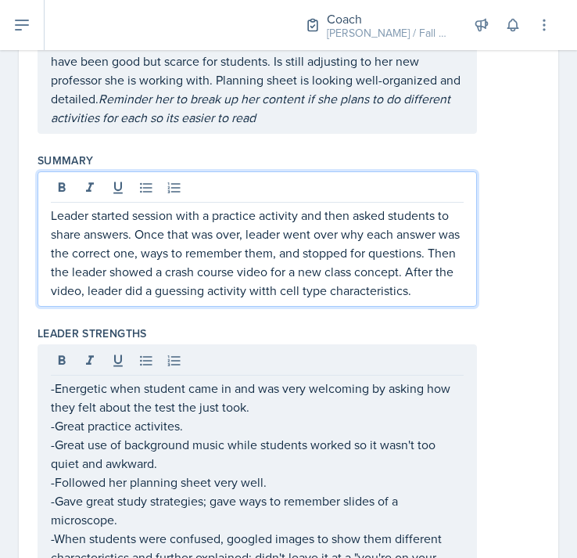
scroll to position [320, 0]
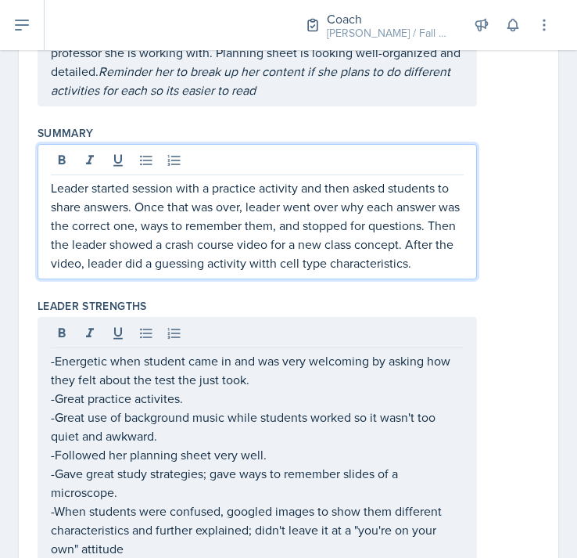
click at [434, 269] on p "Leader started session with a practice activity and then asked students to shar…" at bounding box center [257, 225] width 413 height 94
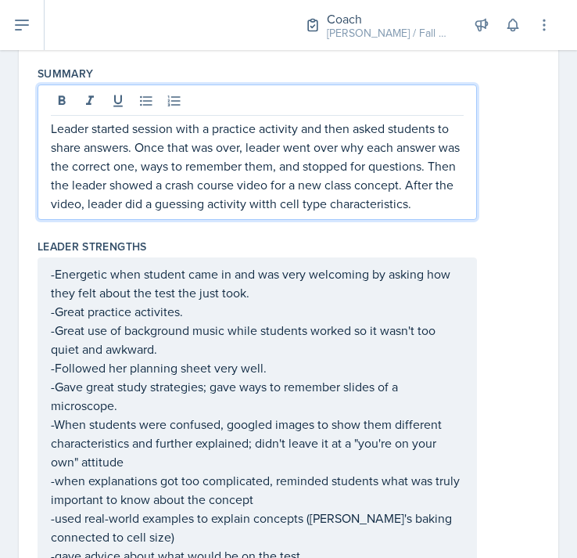
scroll to position [401, 0]
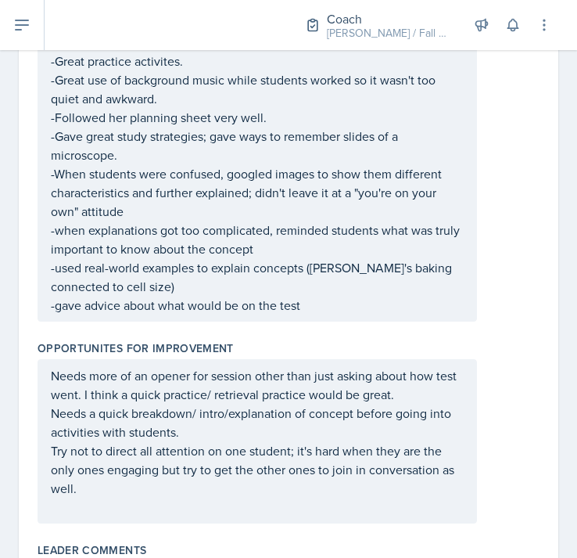
click at [142, 487] on p "Try not to direct all attention on one student; it's hard when they are the onl…" at bounding box center [257, 469] width 413 height 56
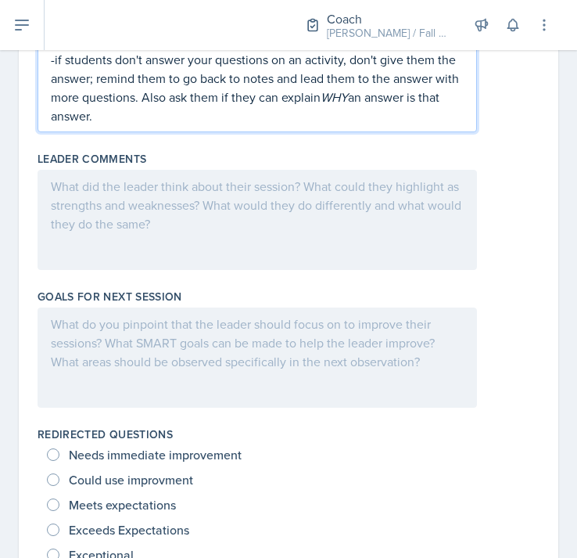
scroll to position [832, 0]
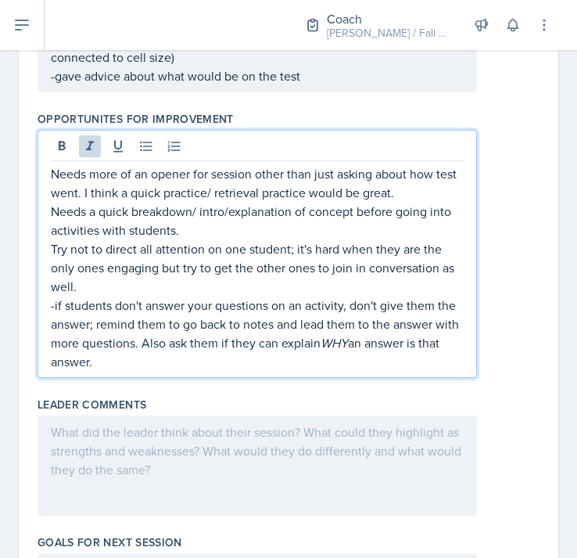
drag, startPoint x: 95, startPoint y: 360, endPoint x: 38, endPoint y: 301, distance: 82.4
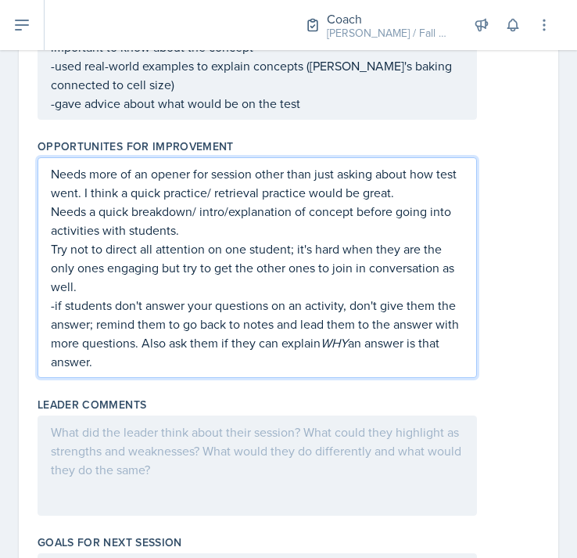
copy p "-if students don't answer your questions on an activity, don't give them the an…"
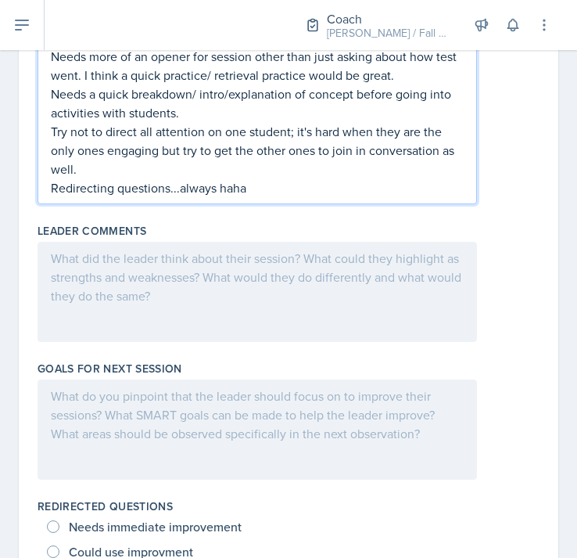
click at [119, 415] on div at bounding box center [258, 429] width 440 height 100
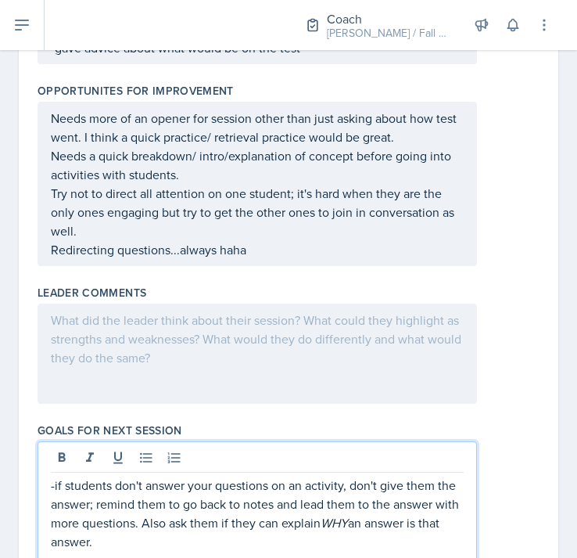
scroll to position [887, 0]
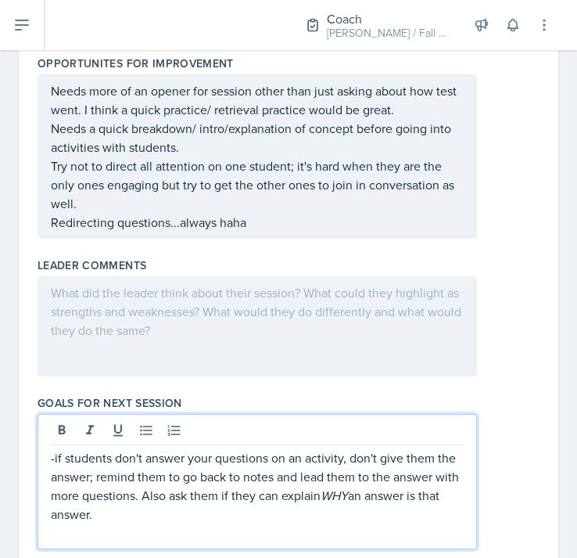
click at [52, 119] on p "Needs more of an opener for session other than just asking about how test went.…" at bounding box center [257, 100] width 413 height 38
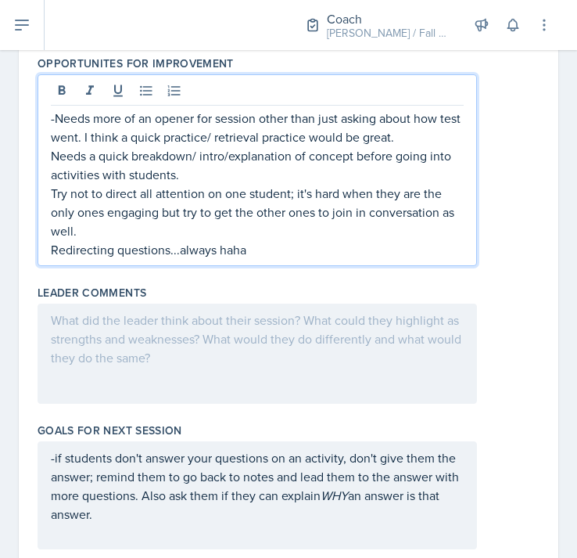
click at [51, 161] on p "Needs a quick breakdown/ intro/explanation of concept before going into activit…" at bounding box center [257, 165] width 413 height 38
click at [52, 196] on p "Try not to direct all attention on one student; it's hard when they are the onl…" at bounding box center [257, 212] width 413 height 56
click at [52, 251] on p "Redirecting questions...always haha" at bounding box center [257, 249] width 413 height 19
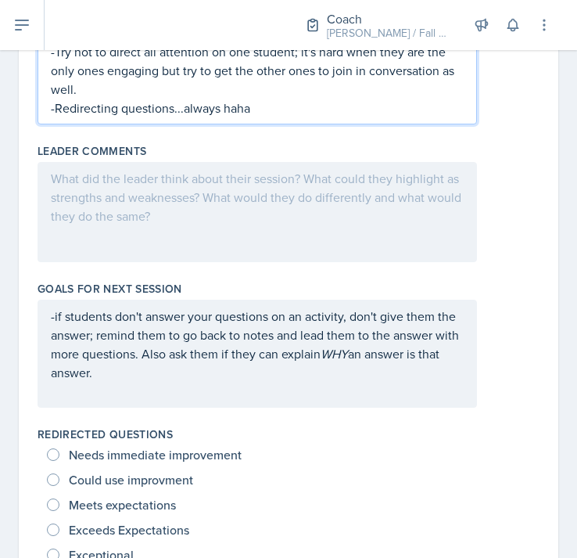
scroll to position [1029, 0]
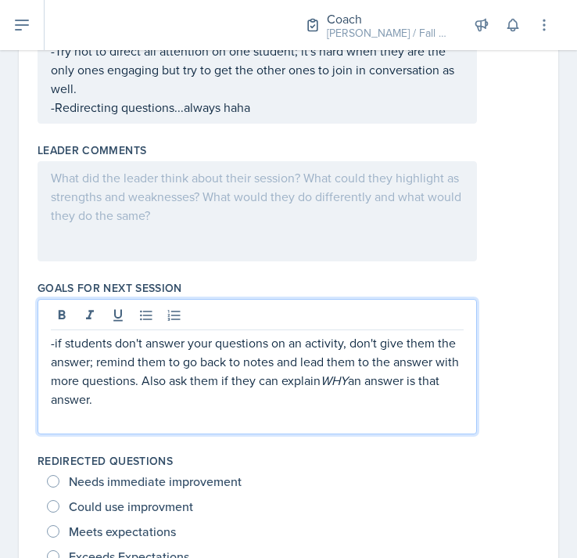
click at [135, 376] on p "-if students don't answer your questions on an activity, don't give them the an…" at bounding box center [257, 370] width 413 height 75
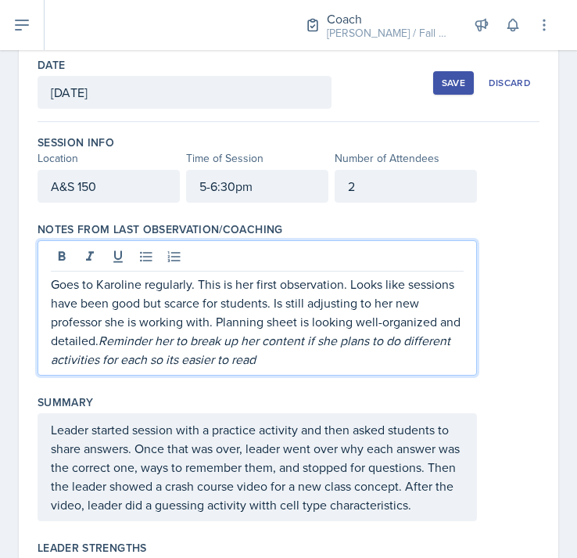
scroll to position [106, 0]
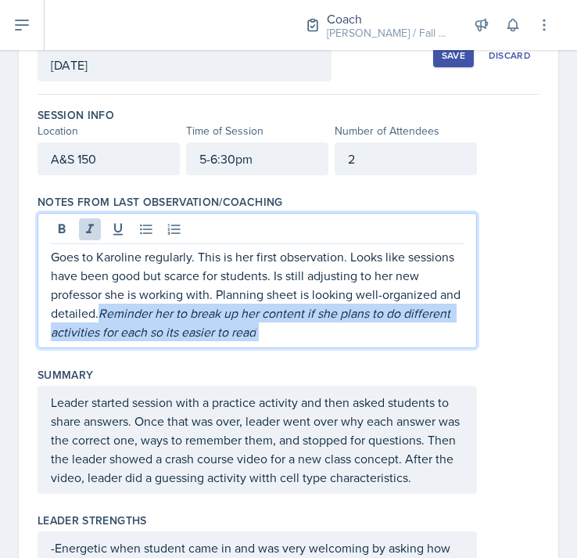
drag, startPoint x: 270, startPoint y: 337, endPoint x: 104, endPoint y: 313, distance: 167.6
click at [104, 313] on p "Goes to Karoline regularly. This is her first observation. Looks like sessions …" at bounding box center [257, 294] width 413 height 94
copy p "Reminder her to break up her content if she plans to do different activities fo…"
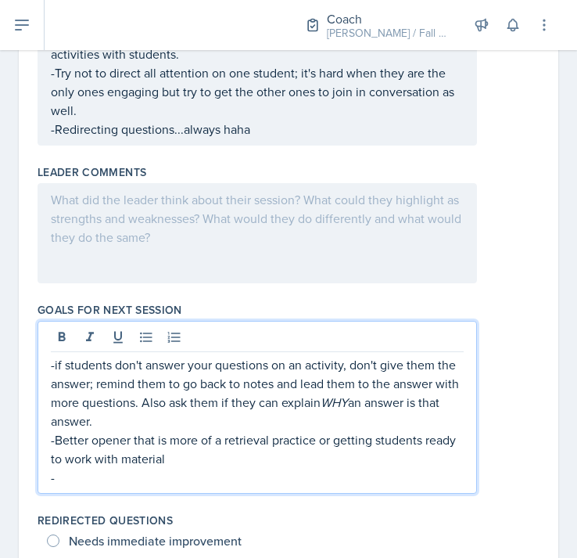
scroll to position [1000, 0]
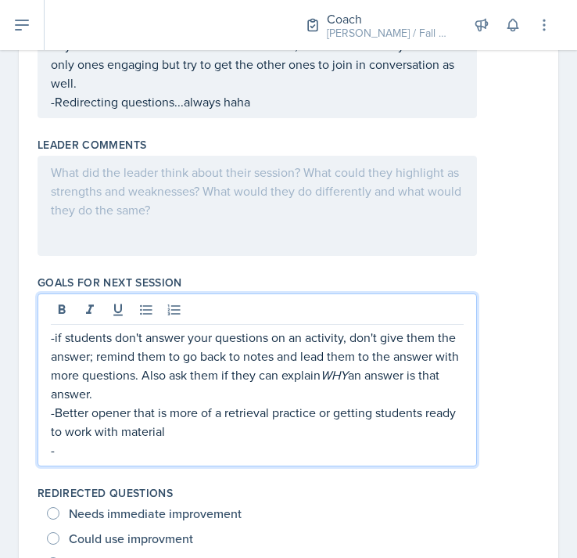
click at [70, 445] on p "-" at bounding box center [257, 449] width 413 height 19
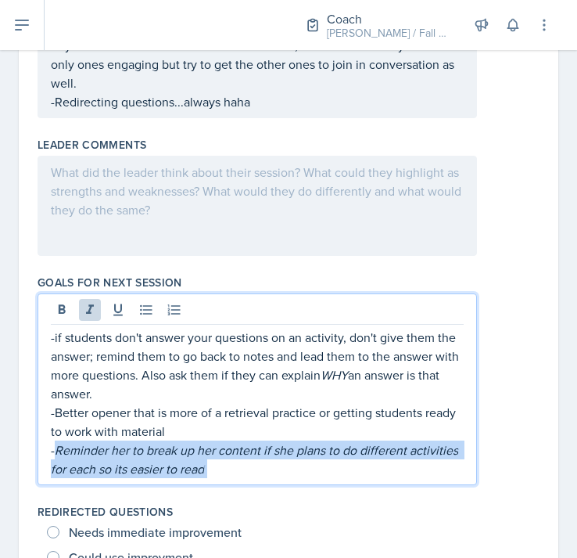
drag, startPoint x: 211, startPoint y: 473, endPoint x: 57, endPoint y: 453, distance: 155.3
click at [57, 453] on p "- Reminder her to break up her content if she plans to do different activities …" at bounding box center [257, 459] width 413 height 38
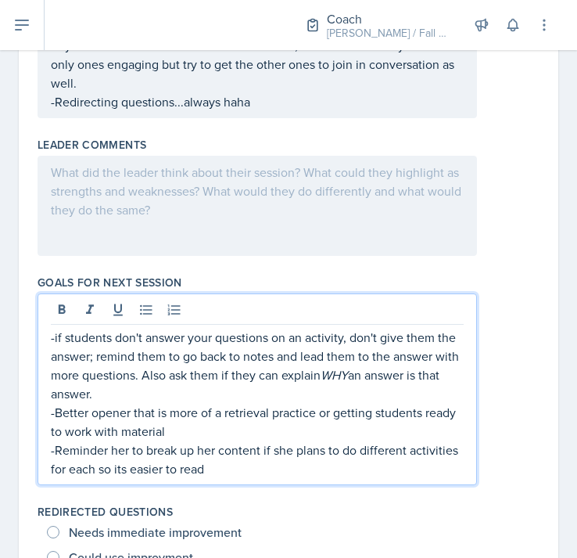
click at [234, 469] on p "-Reminder her to break up her content if she plans to do different activities f…" at bounding box center [257, 459] width 413 height 38
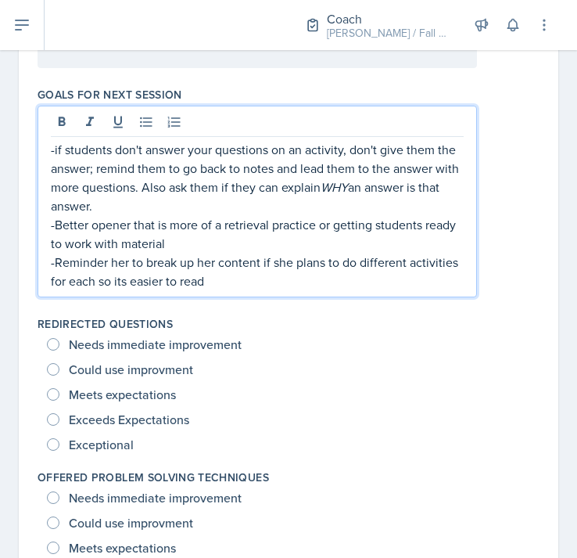
click at [121, 445] on span "Exceptional" at bounding box center [101, 445] width 65 height 16
click at [59, 445] on input "Exceptional" at bounding box center [53, 444] width 13 height 13
radio input "true"
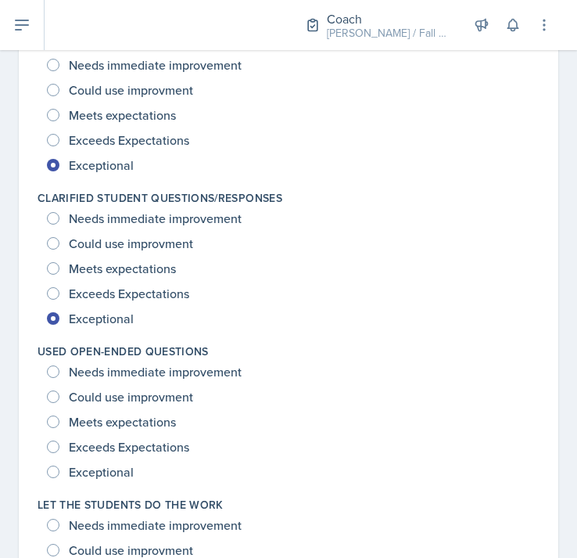
scroll to position [1612, 0]
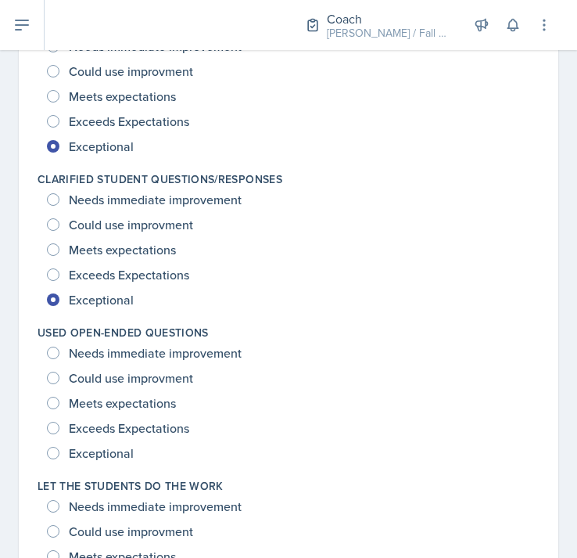
click at [114, 457] on span "Exceptional" at bounding box center [101, 453] width 65 height 16
click at [59, 457] on input "Exceptional" at bounding box center [53, 453] width 13 height 13
radio input "true"
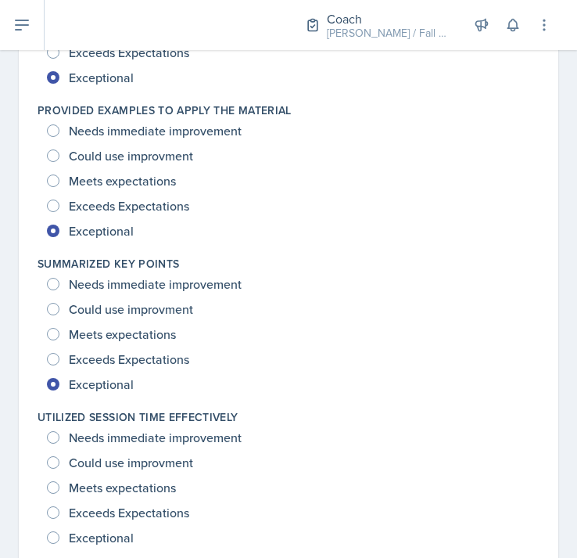
scroll to position [2232, 0]
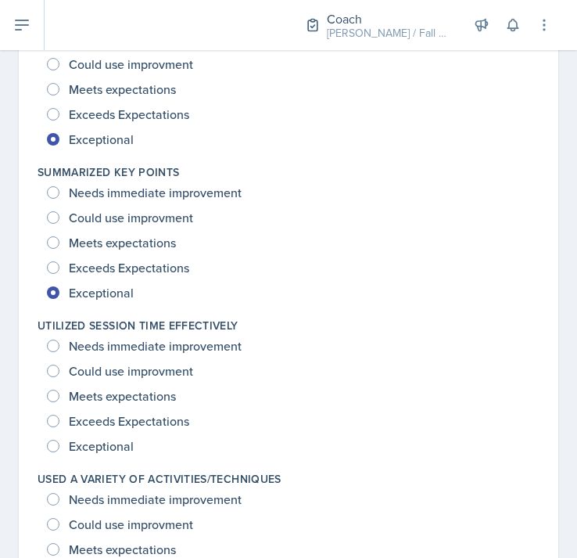
click at [110, 443] on span "Exceptional" at bounding box center [101, 446] width 65 height 16
click at [59, 443] on input "Exceptional" at bounding box center [53, 446] width 13 height 13
radio input "true"
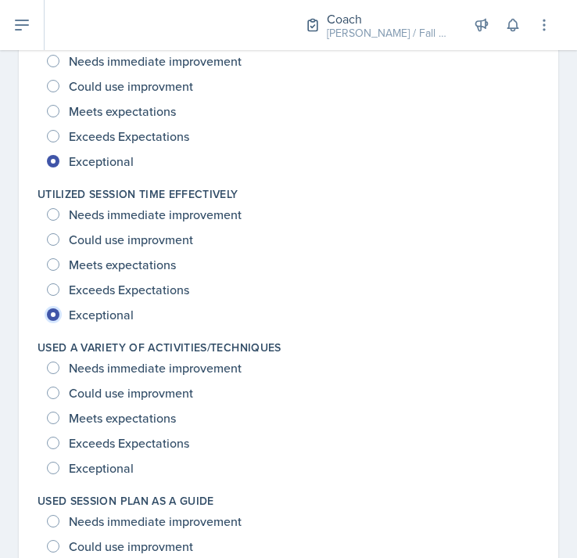
scroll to position [2373, 0]
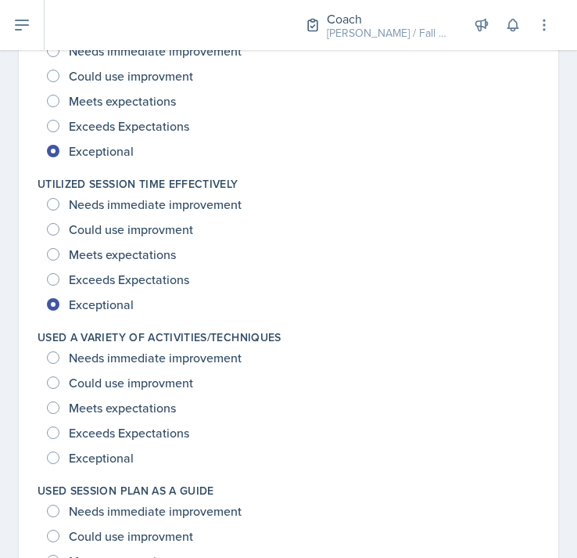
click at [110, 450] on span "Exceptional" at bounding box center [101, 458] width 65 height 16
click at [59, 451] on input "Exceptional" at bounding box center [53, 457] width 13 height 13
radio input "true"
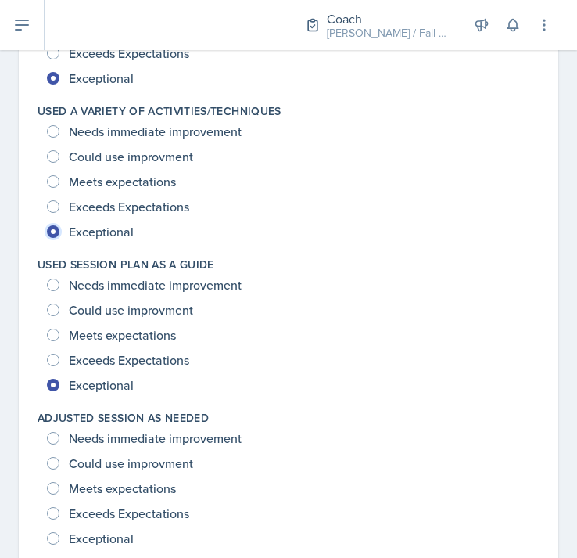
scroll to position [2649, 0]
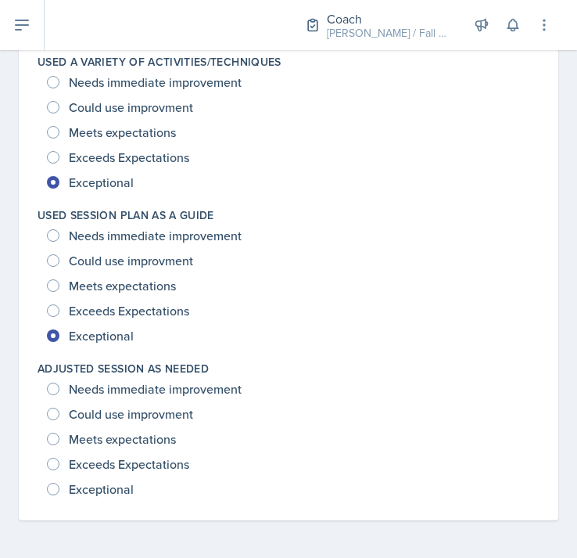
click at [98, 487] on span "Exceptional" at bounding box center [101, 489] width 65 height 16
click at [59, 487] on input "Exceptional" at bounding box center [53, 489] width 13 height 13
radio input "true"
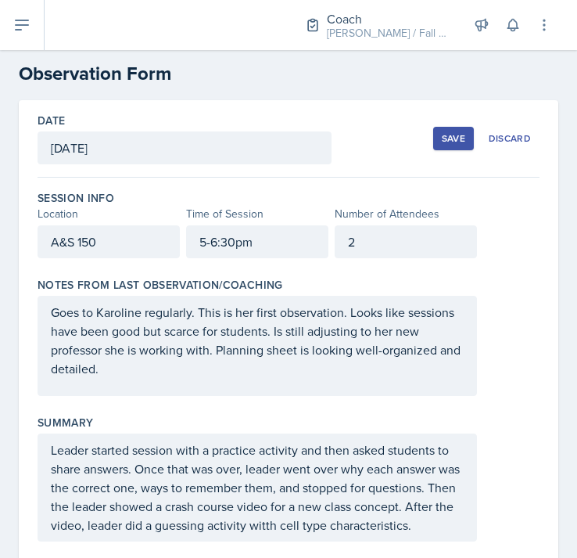
scroll to position [0, 0]
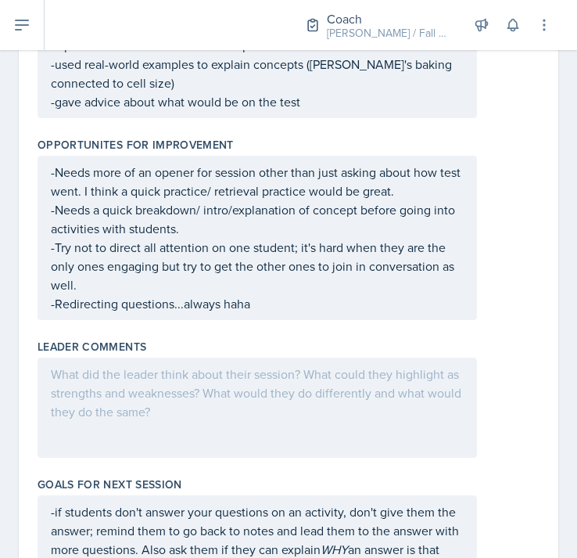
click at [284, 393] on div at bounding box center [258, 408] width 440 height 100
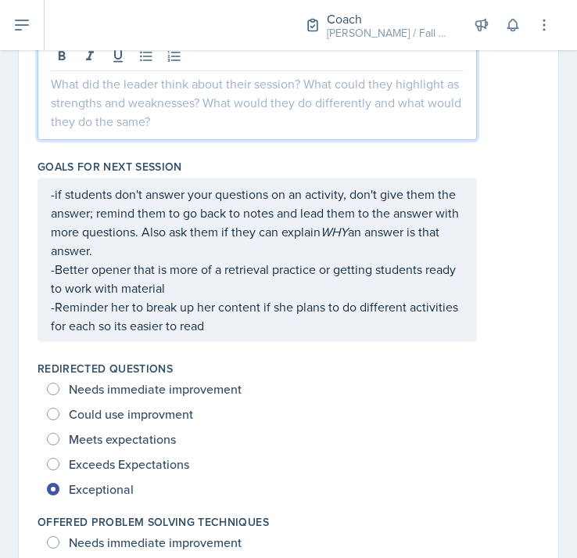
scroll to position [1206, 0]
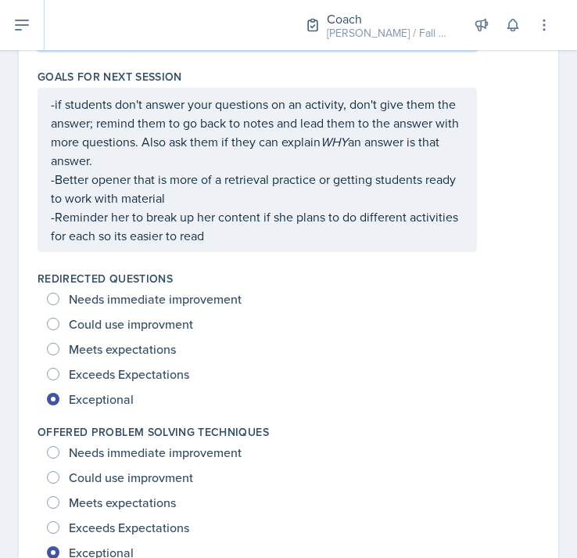
click at [250, 240] on p "-Reminder her to break up her content if she plans to do different activities f…" at bounding box center [257, 226] width 413 height 38
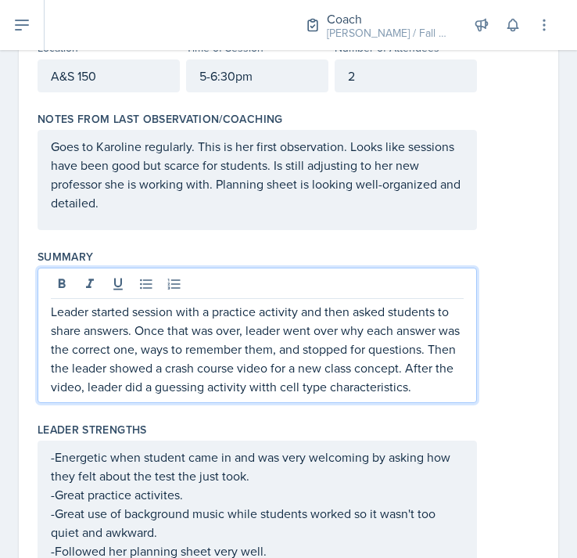
scroll to position [216, 0]
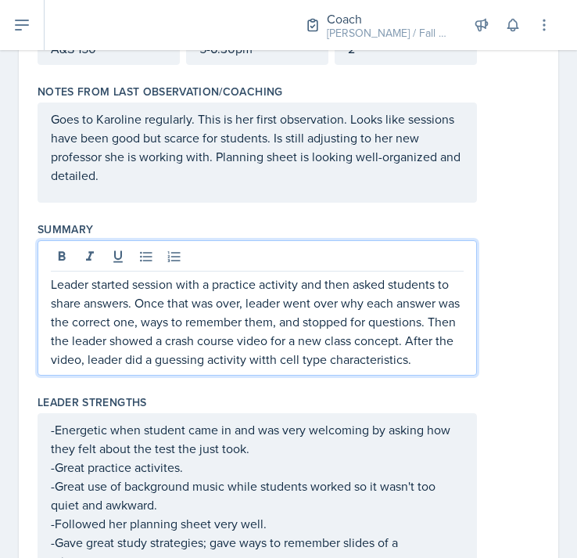
click at [434, 368] on p "Leader started session with a practice activity and then asked students to shar…" at bounding box center [257, 322] width 413 height 94
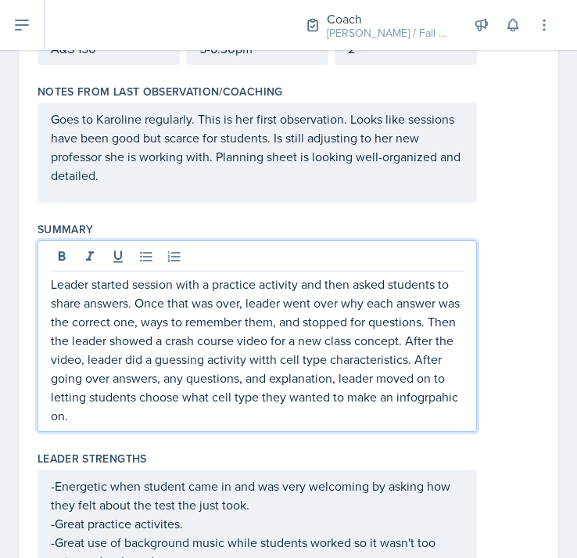
click at [478, 465] on div "Leader Strengths" at bounding box center [289, 459] width 502 height 16
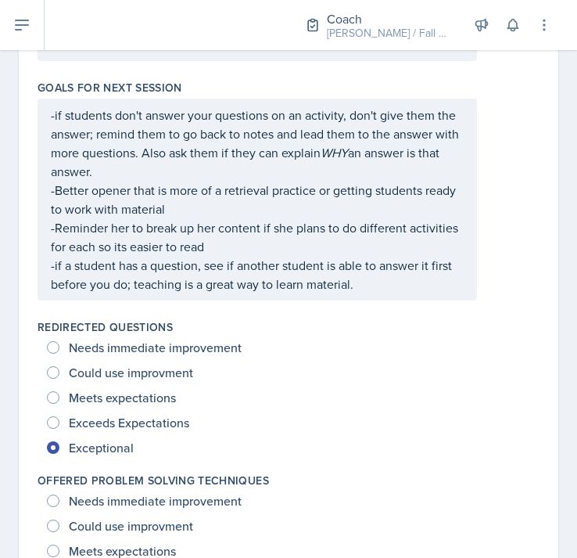
click at [372, 286] on p "-if a student has a question, see if another student is able to answer it first…" at bounding box center [257, 275] width 413 height 38
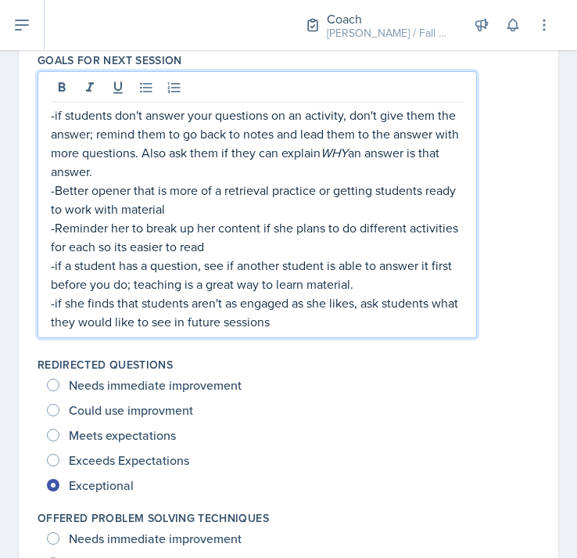
click at [411, 411] on div "Could use improvment" at bounding box center [288, 409] width 483 height 25
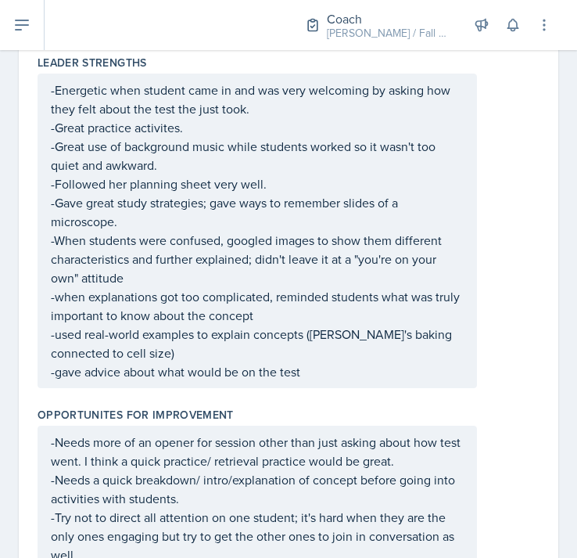
scroll to position [612, 0]
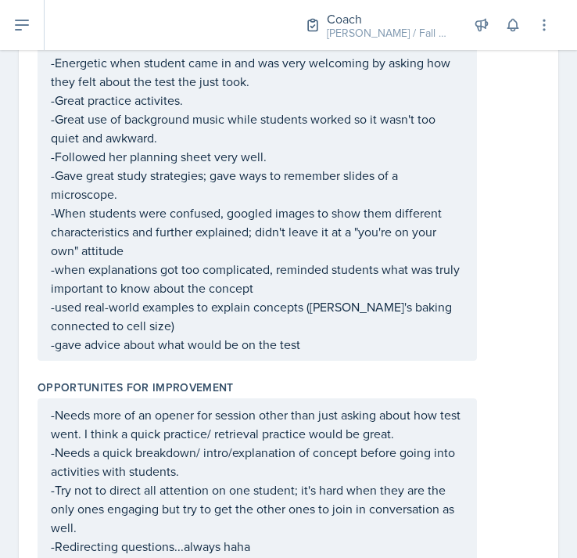
click at [252, 203] on p "-Gave great study strategies; gave ways to remember slides of a microscope." at bounding box center [257, 185] width 413 height 38
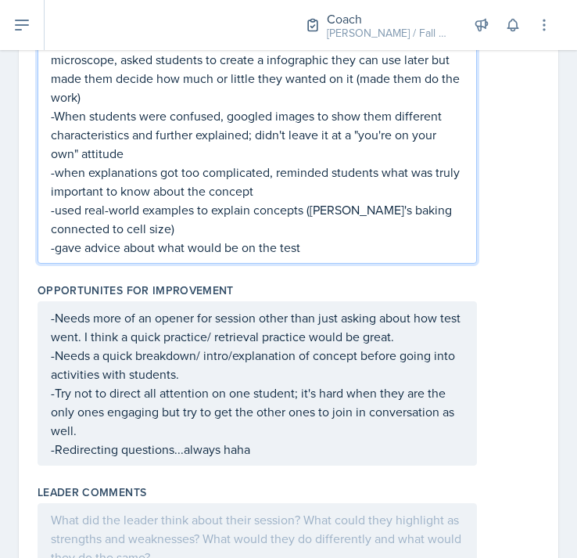
scroll to position [872, 0]
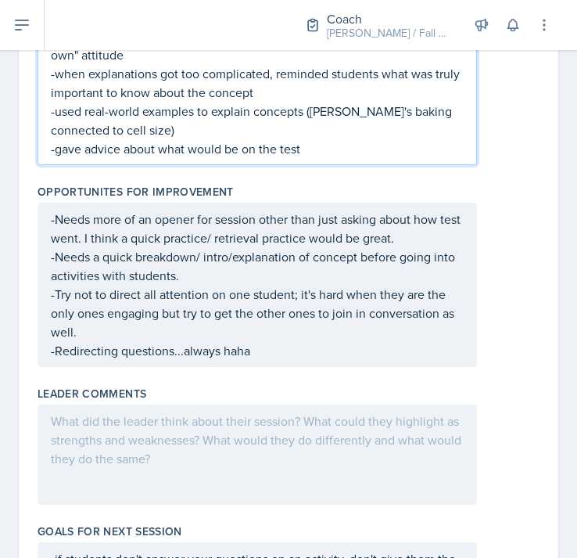
click at [476, 387] on div "Leader Comments" at bounding box center [289, 394] width 502 height 16
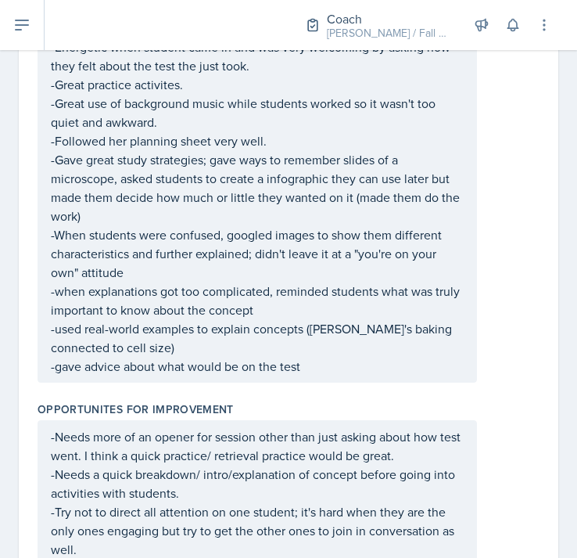
scroll to position [623, 0]
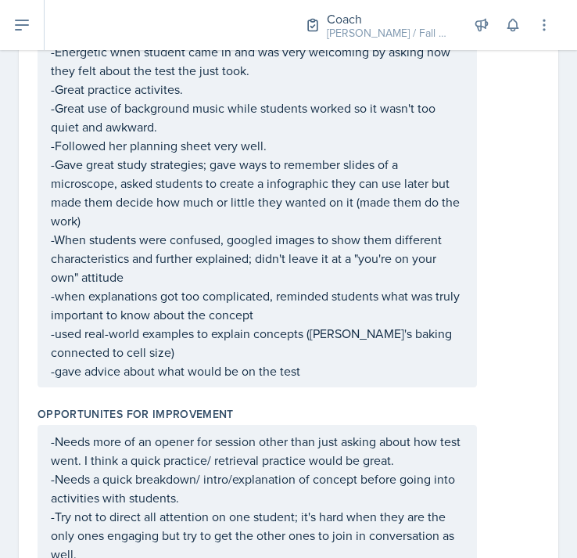
click at [95, 225] on p "-Gave great study strategies; gave ways to remember slides of a microscope, ask…" at bounding box center [257, 192] width 413 height 75
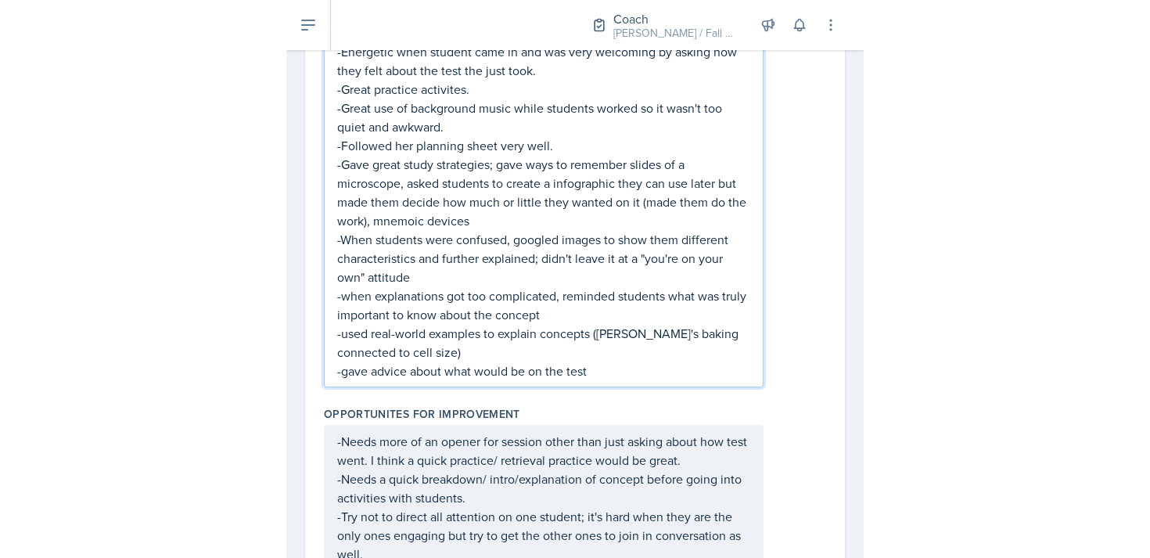
scroll to position [586, 0]
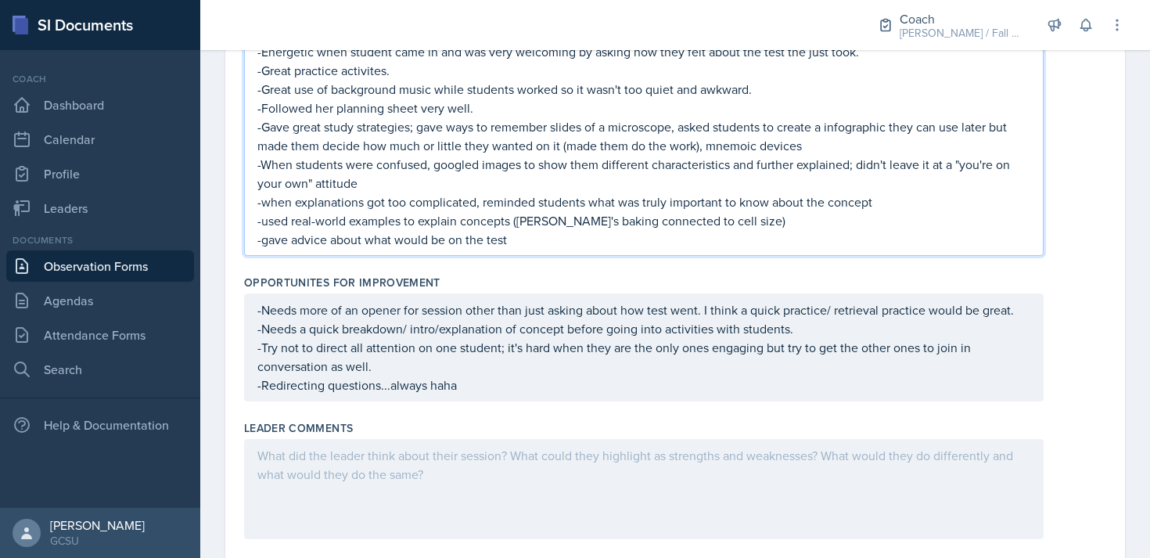
click at [577, 453] on div at bounding box center [644, 489] width 800 height 100
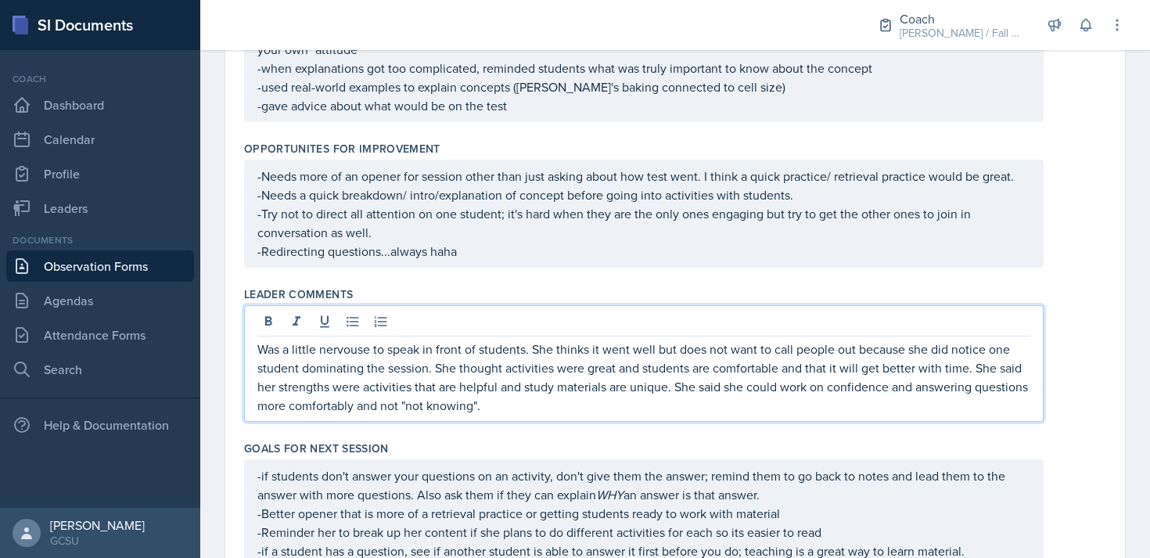
scroll to position [696, 0]
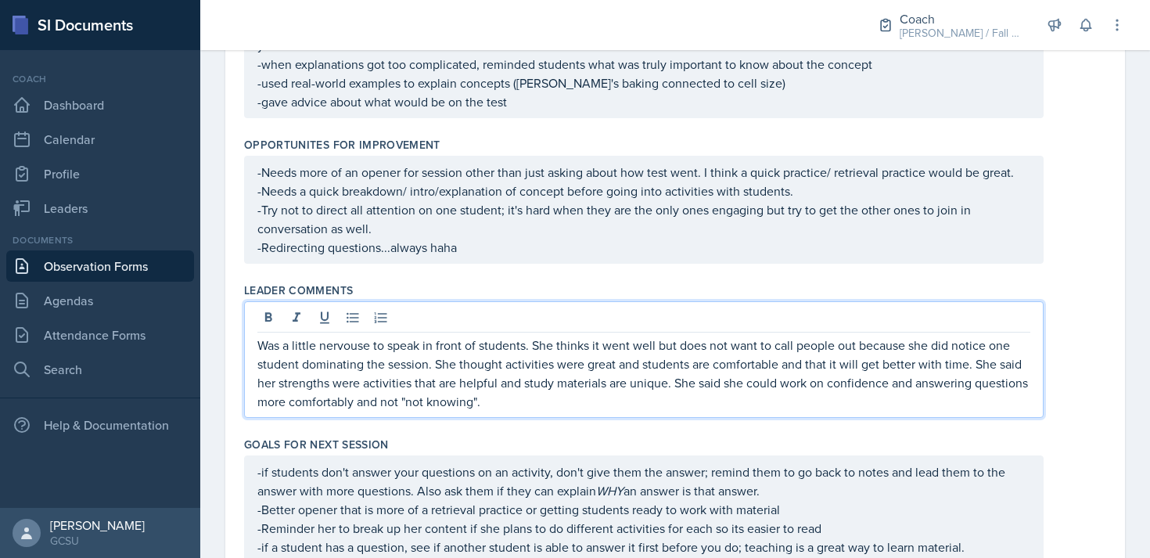
click at [484, 247] on p "-Redirecting questions...always haha" at bounding box center [643, 247] width 773 height 19
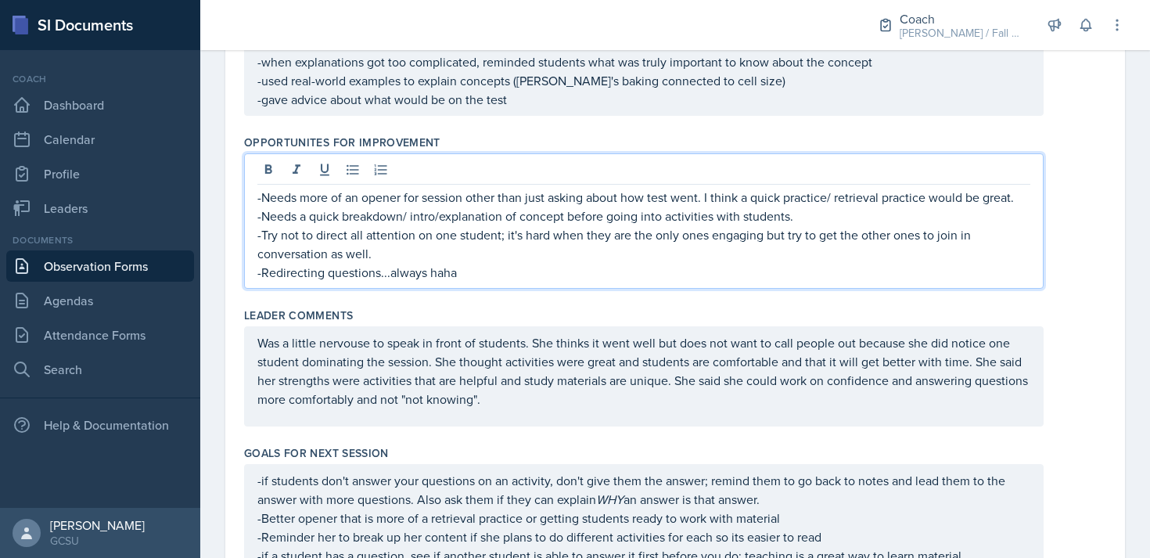
scroll to position [700, 0]
click at [577, 300] on div "Leader Comments Was a little nervouse to speak in front of students. She thinks…" at bounding box center [675, 369] width 862 height 138
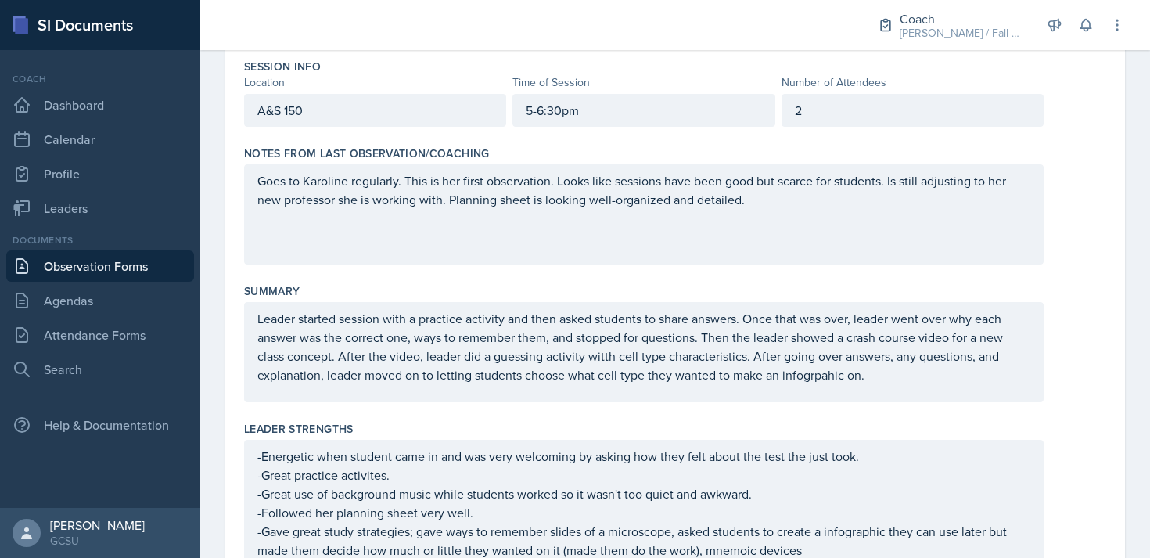
scroll to position [0, 0]
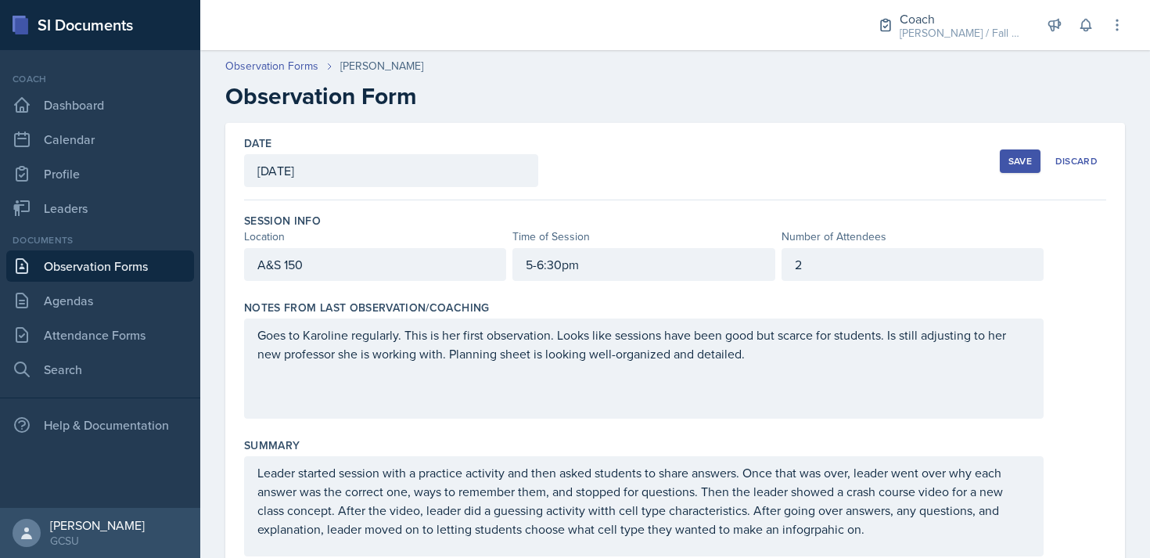
click at [577, 165] on button "Save" at bounding box center [1020, 160] width 41 height 23
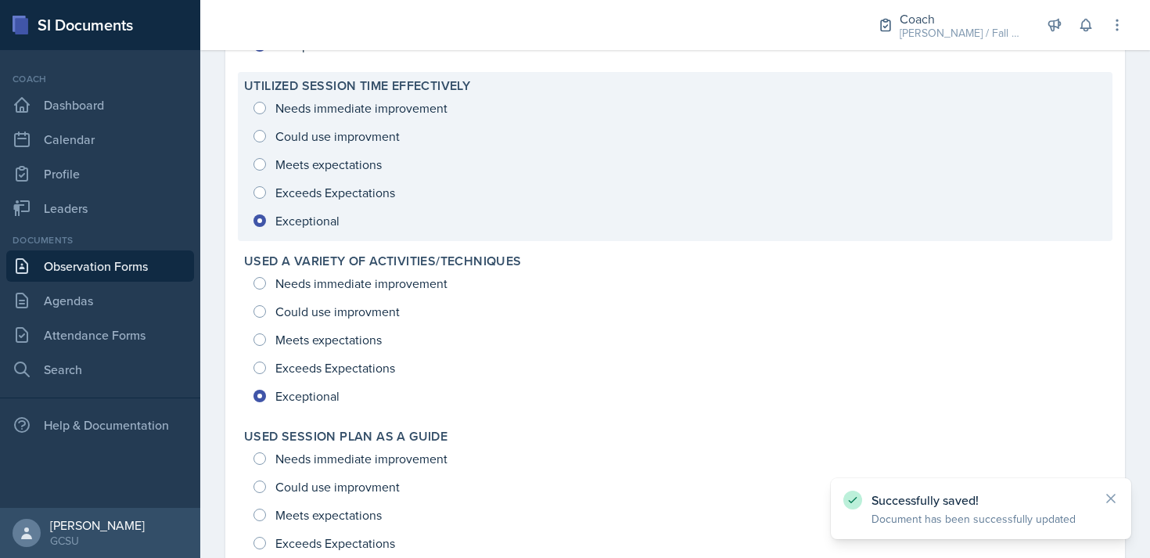
scroll to position [2506, 0]
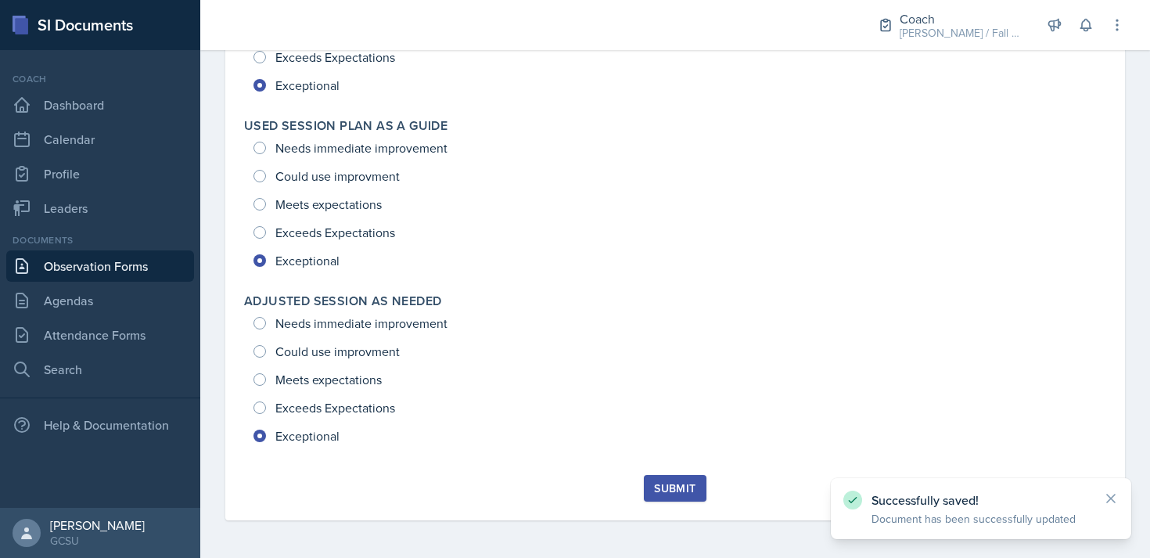
click at [577, 488] on div "Submit" at bounding box center [674, 488] width 41 height 13
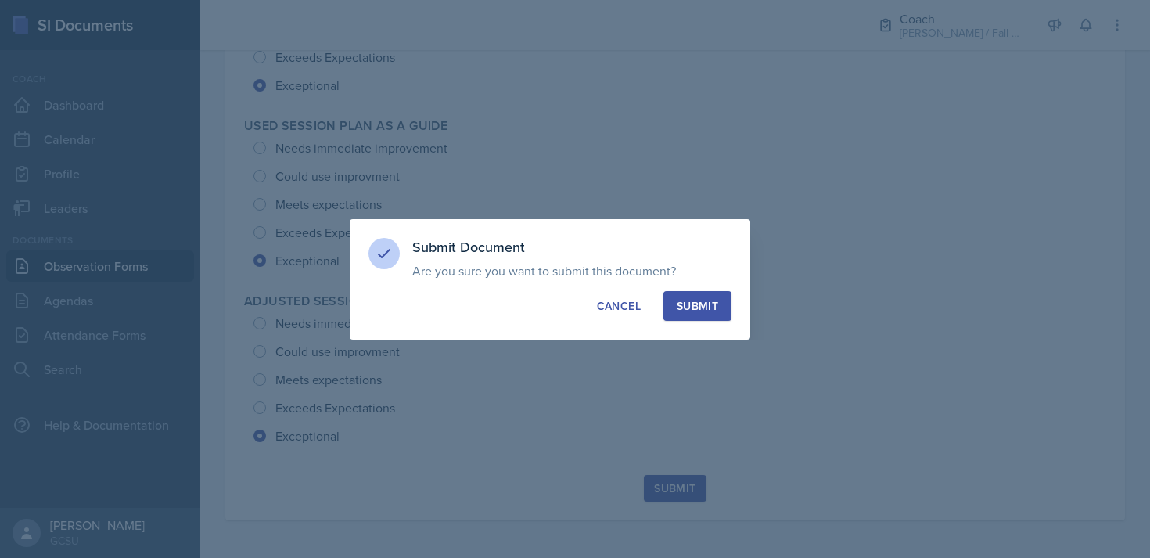
click at [577, 302] on div "Submit" at bounding box center [697, 306] width 41 height 16
radio input "true"
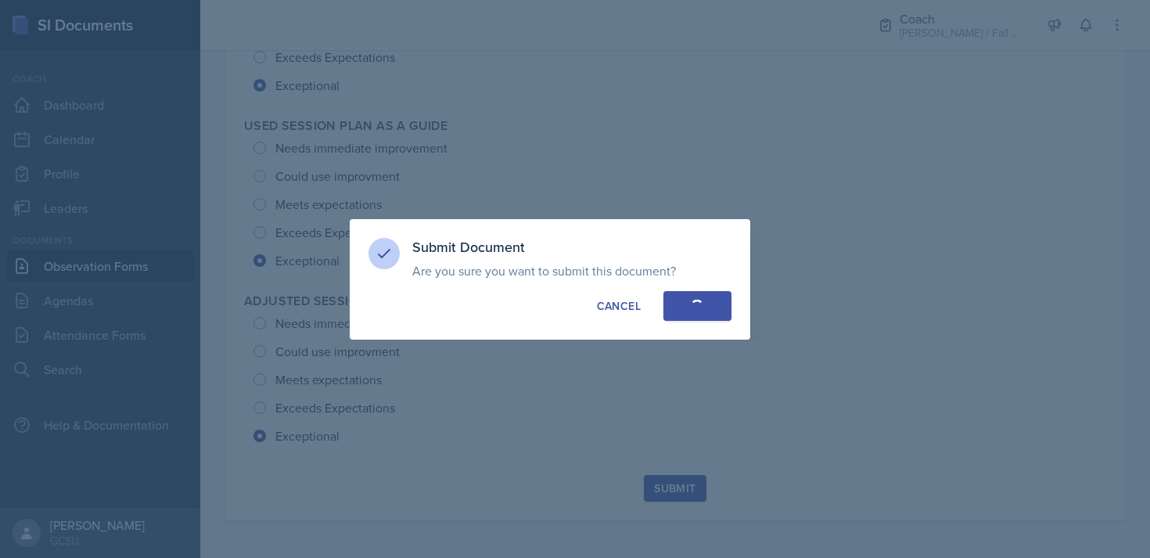
radio input "true"
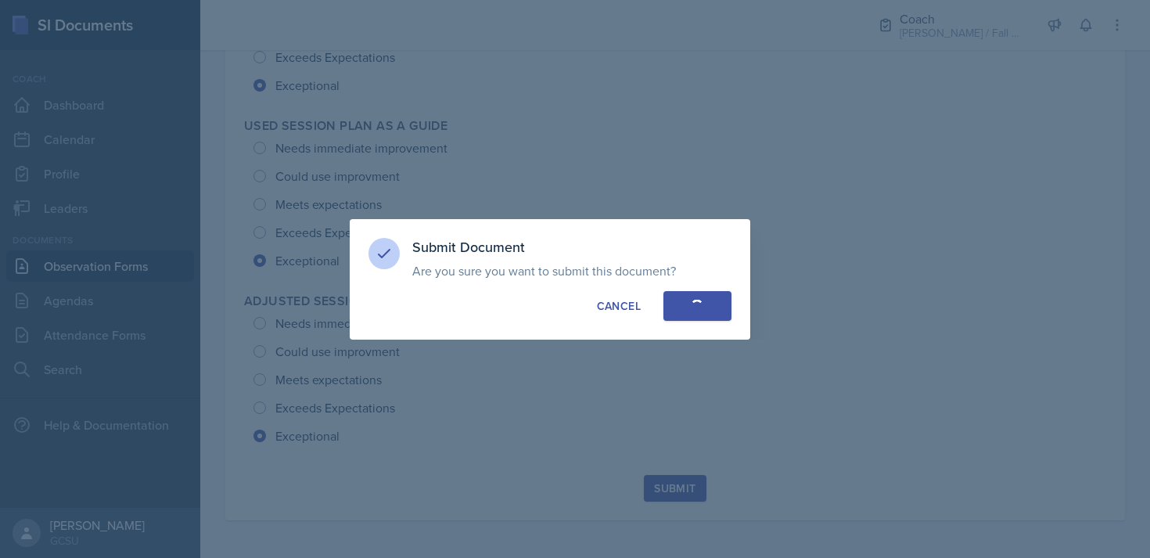
radio input "true"
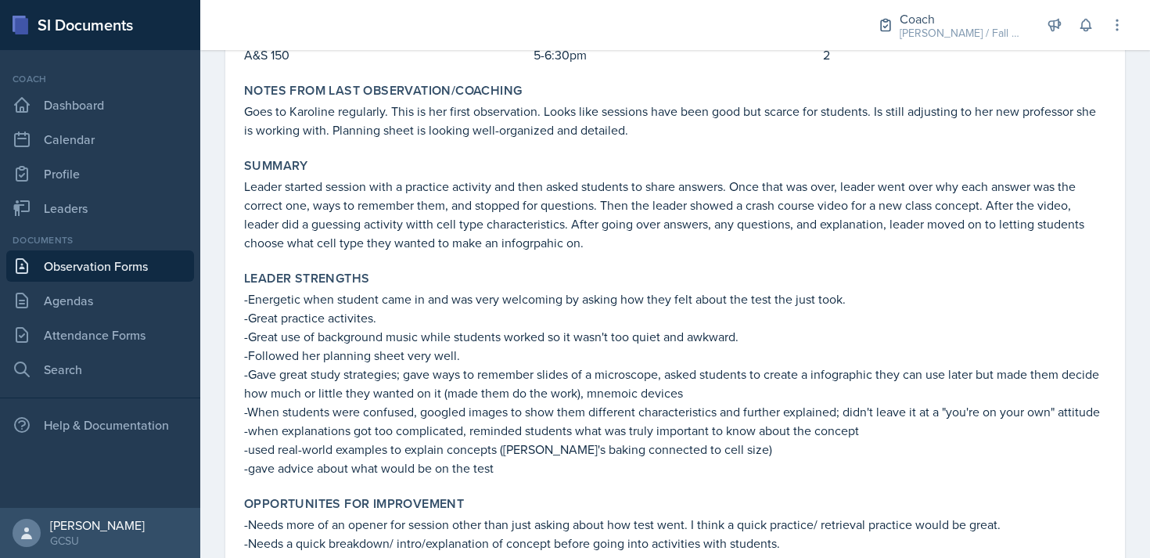
scroll to position [209, 0]
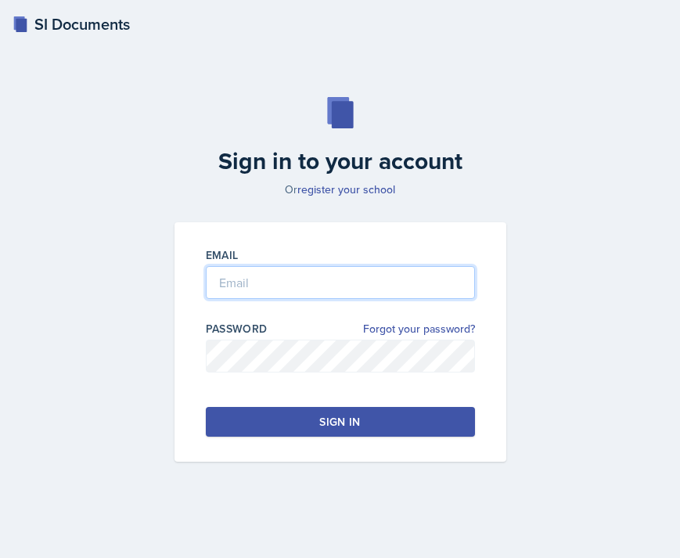
click at [286, 277] on input "email" at bounding box center [340, 282] width 269 height 33
type input "[EMAIL_ADDRESS][DOMAIN_NAME]"
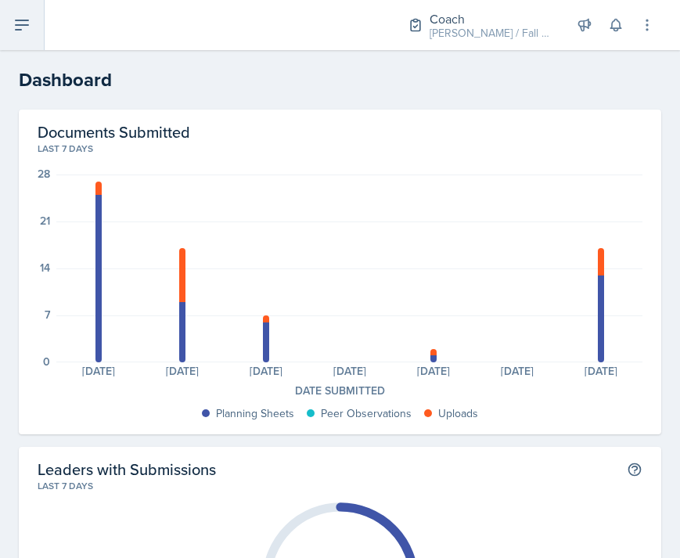
click at [20, 29] on icon at bounding box center [22, 24] width 13 height 9
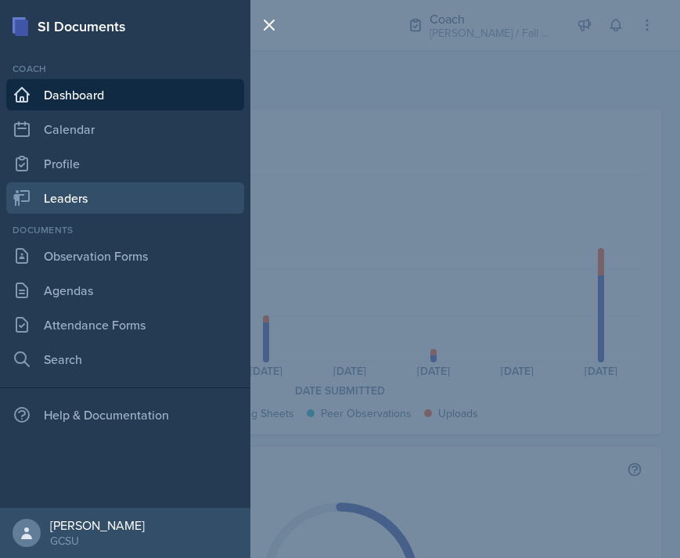
click at [88, 191] on link "Leaders" at bounding box center [125, 197] width 238 height 31
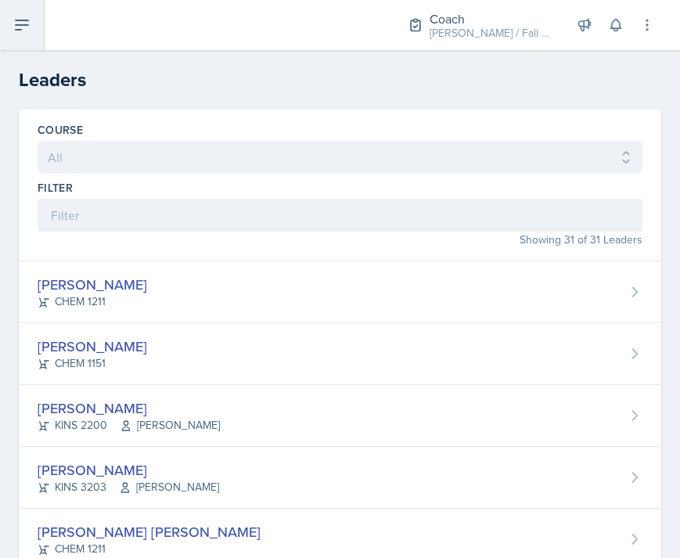
click at [29, 34] on icon at bounding box center [22, 25] width 19 height 19
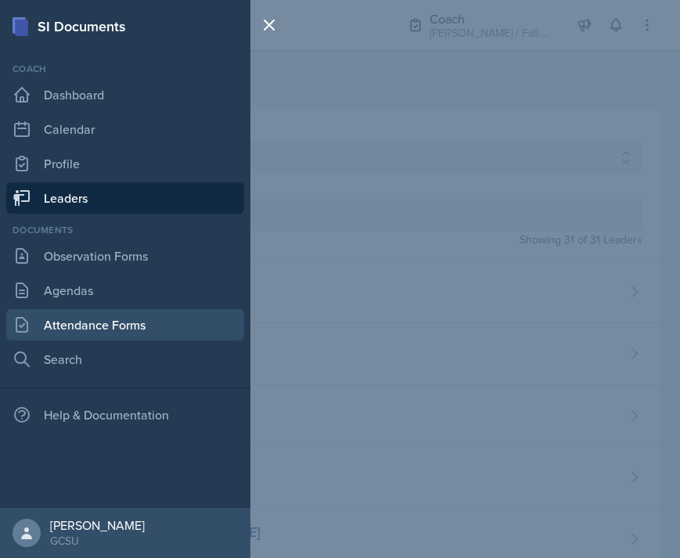
click at [110, 325] on link "Attendance Forms" at bounding box center [125, 324] width 238 height 31
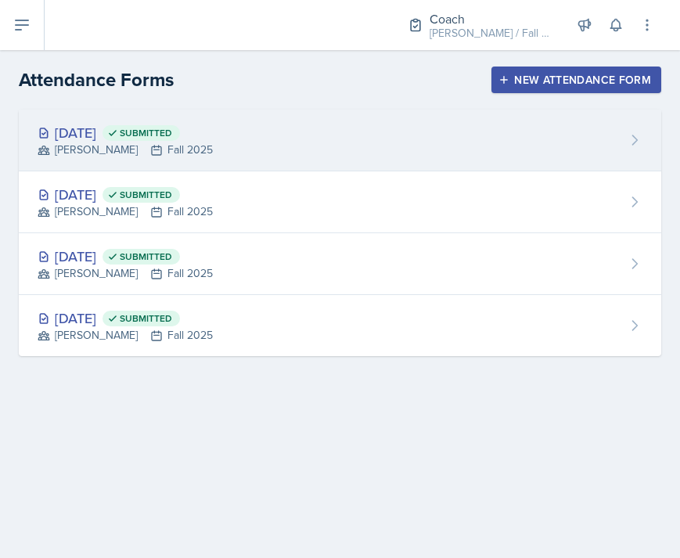
click at [251, 141] on div "[DATE] Submitted [PERSON_NAME] Fall 2025" at bounding box center [340, 141] width 642 height 62
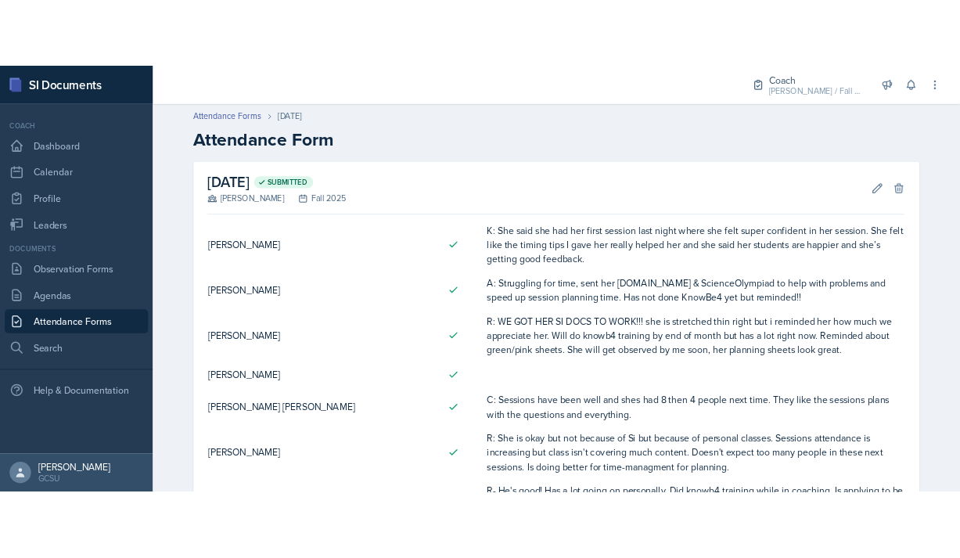
scroll to position [16, 0]
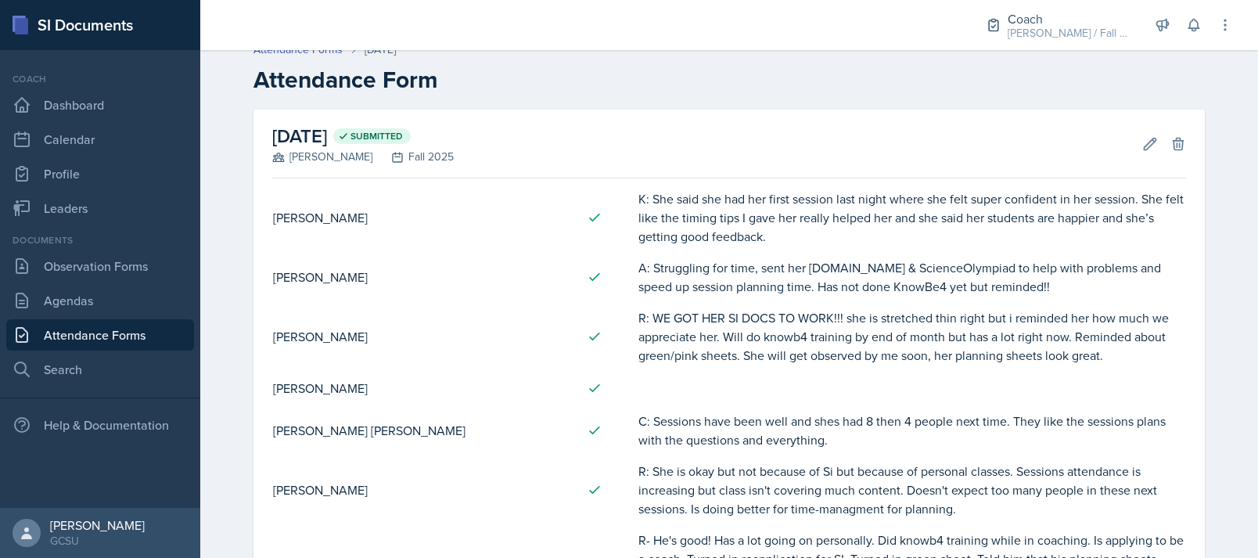
click at [679, 99] on header "Attendance Forms [DATE] Attendance Form" at bounding box center [729, 68] width 1058 height 84
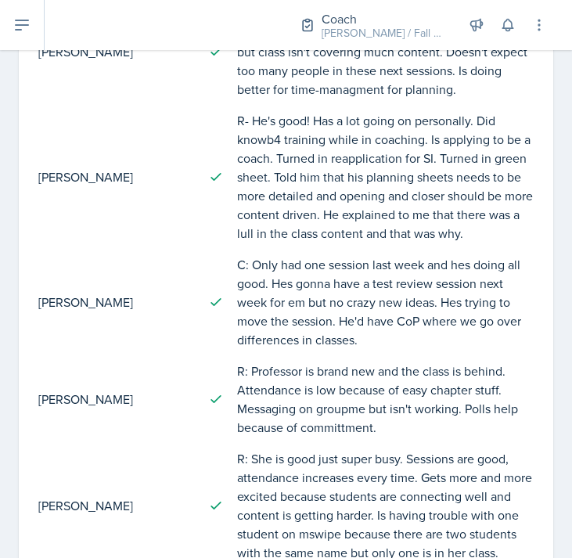
scroll to position [0, 0]
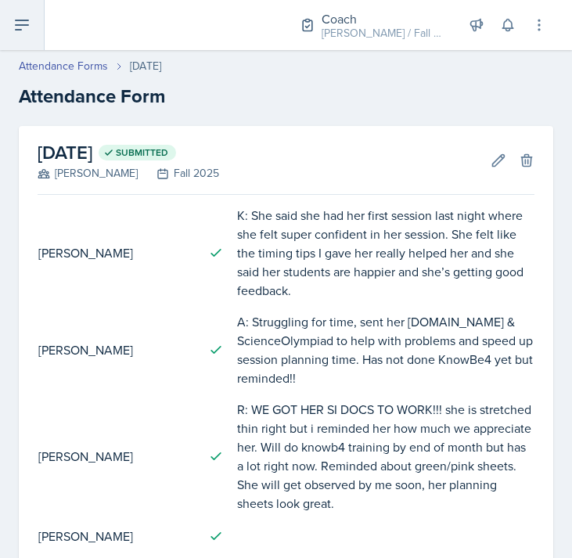
click at [27, 18] on icon at bounding box center [22, 25] width 19 height 19
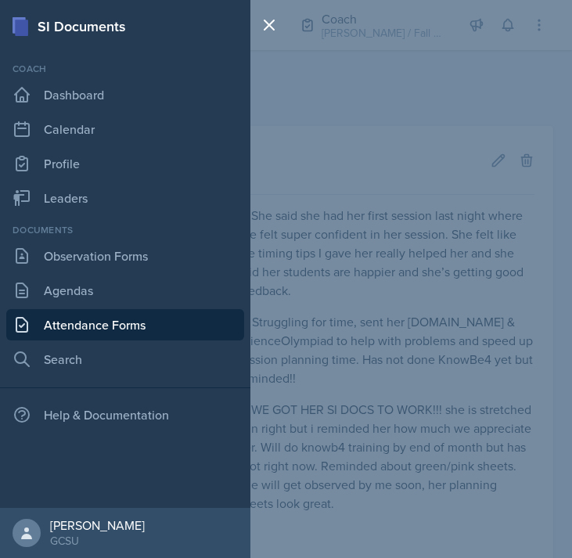
click at [138, 317] on link "Attendance Forms" at bounding box center [125, 324] width 238 height 31
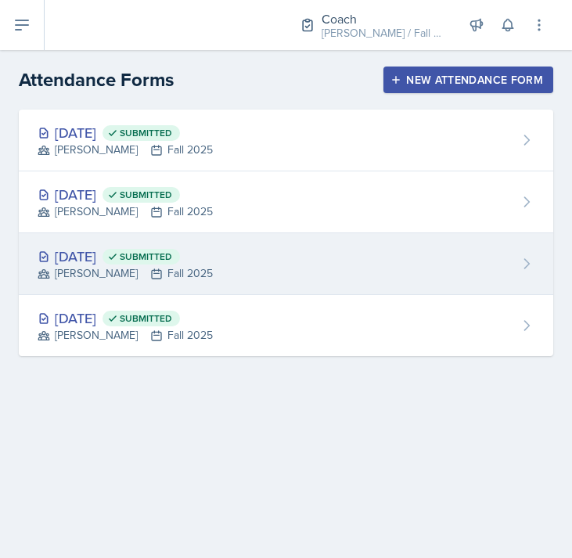
click at [257, 264] on div "[DATE] Submitted [PERSON_NAME] Fall 2025" at bounding box center [286, 264] width 534 height 62
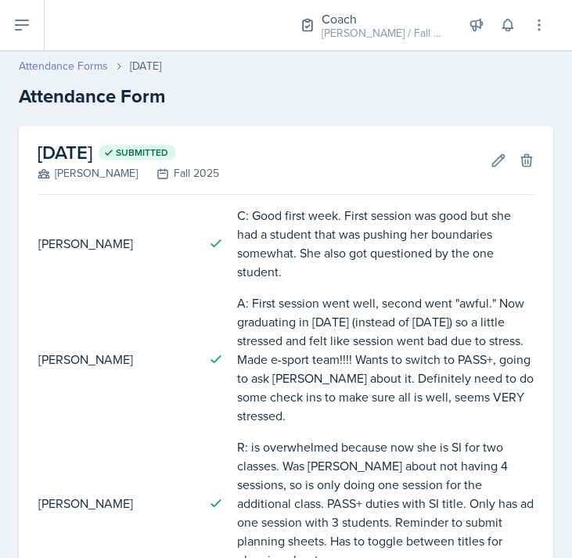
click at [71, 63] on link "Attendance Forms" at bounding box center [63, 66] width 89 height 16
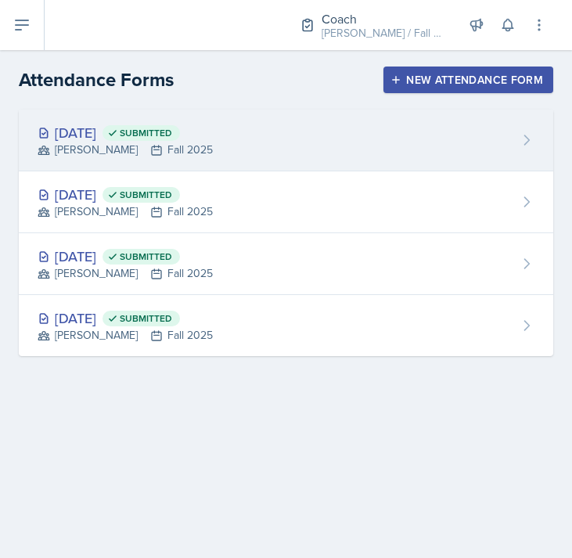
click at [124, 121] on div "[DATE] Submitted [PERSON_NAME] Fall 2025" at bounding box center [286, 141] width 534 height 62
